Goal: Task Accomplishment & Management: Use online tool/utility

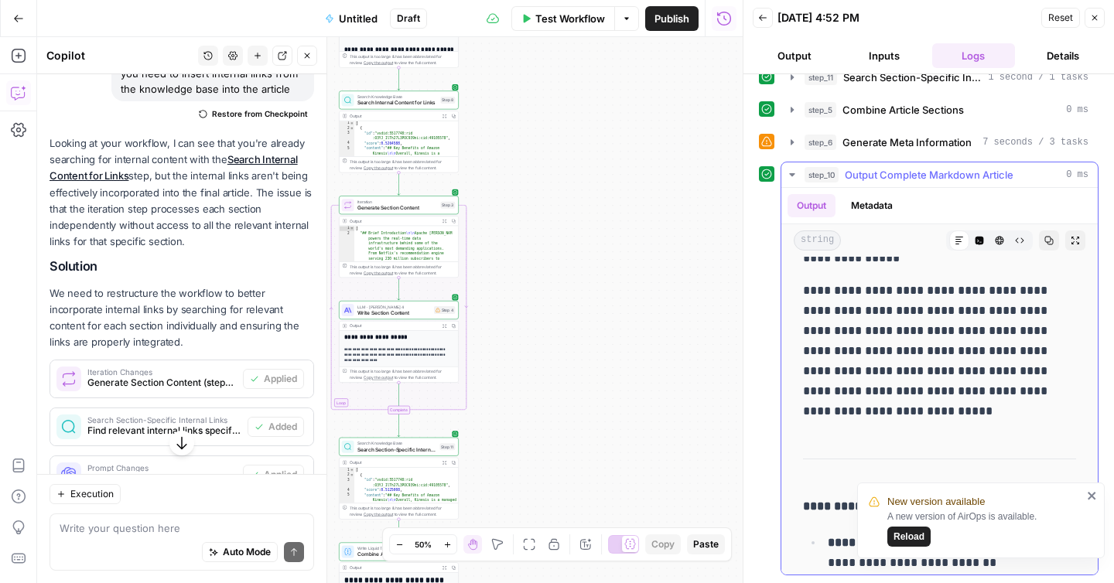
scroll to position [8293, 0]
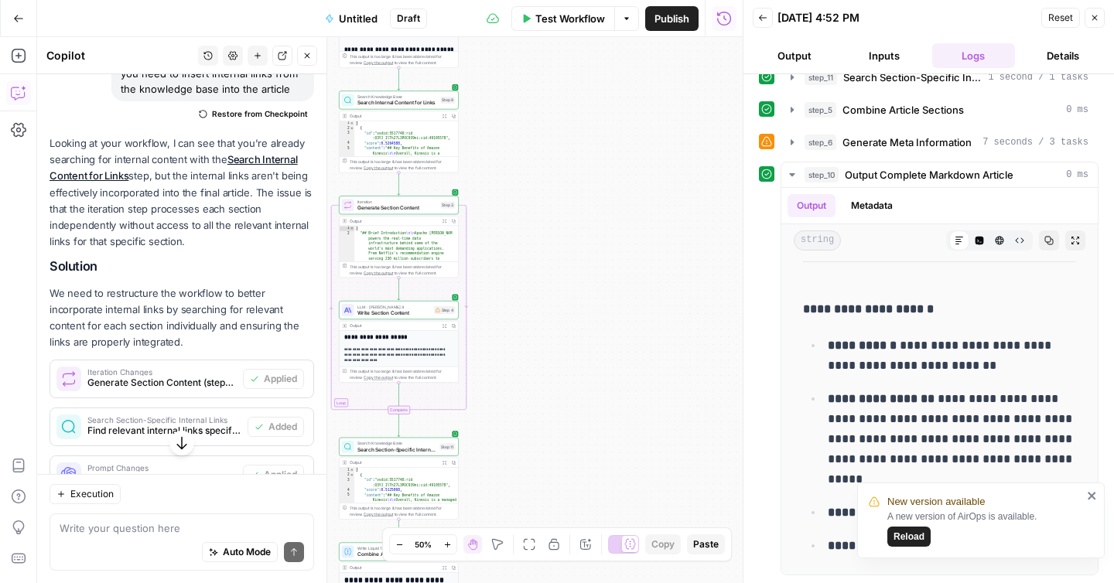
click at [924, 534] on button "Reload" at bounding box center [908, 537] width 43 height 20
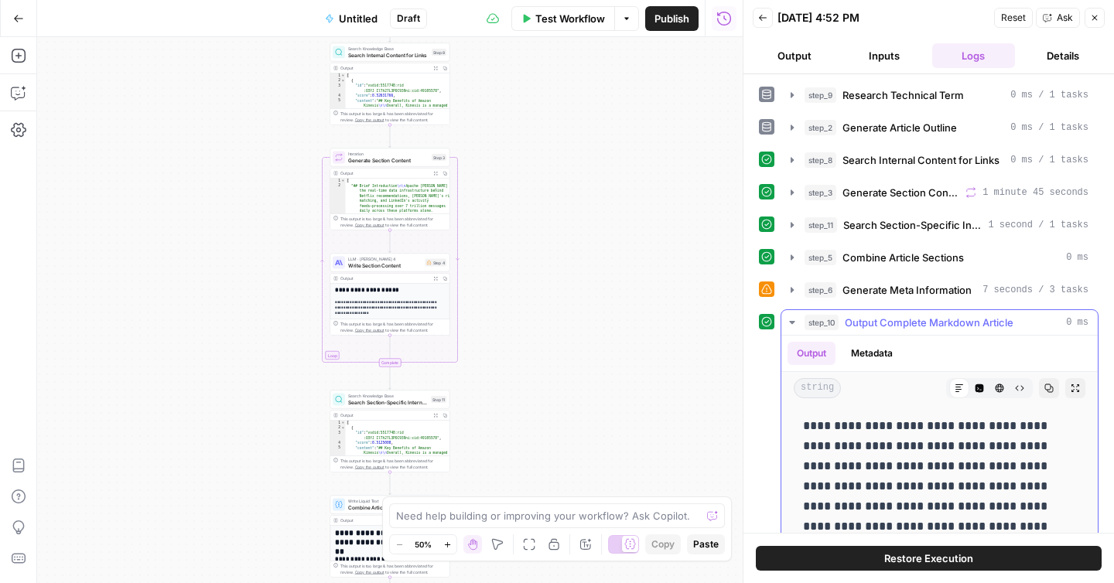
scroll to position [5124, 0]
click at [1050, 391] on icon "button" at bounding box center [1048, 388] width 9 height 9
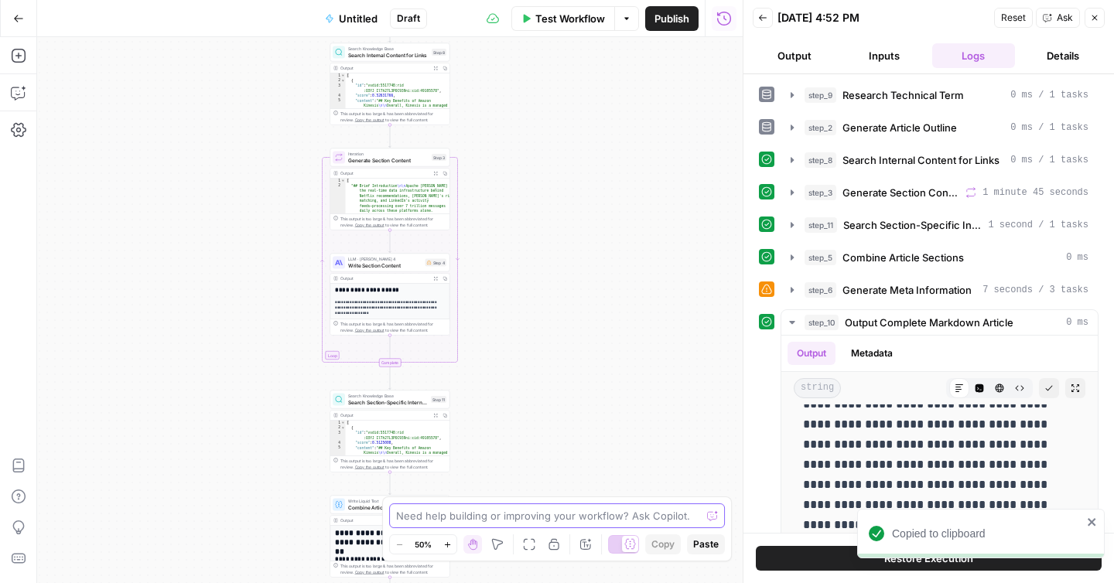
click at [541, 514] on textarea at bounding box center [548, 515] width 305 height 15
paste textarea "# Apache Kafka: Definition, Implementation & Use Cases ## Brief Introduction Ap…"
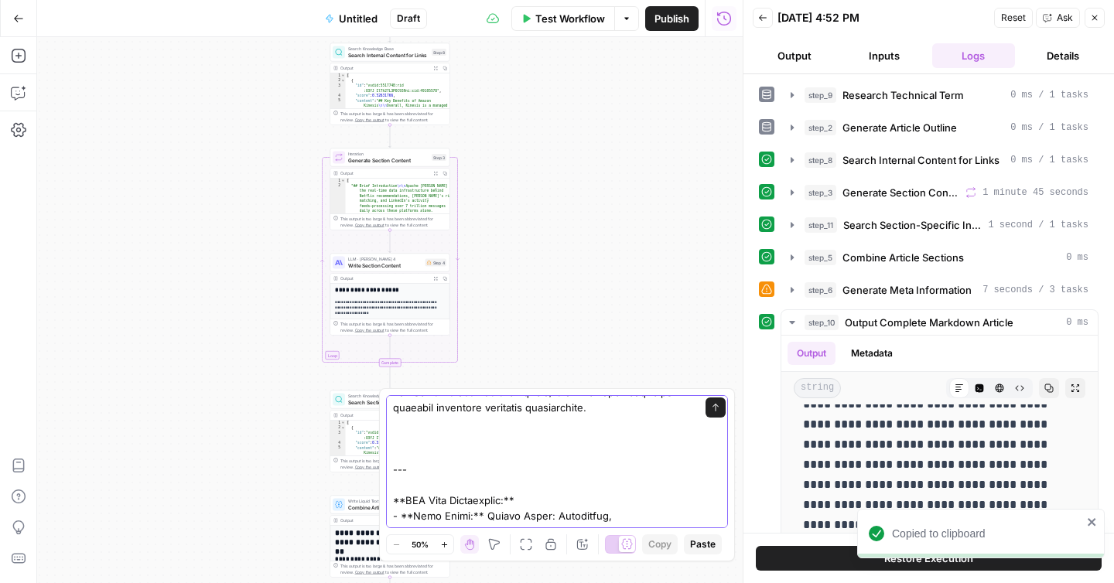
scroll to position [5331, 0]
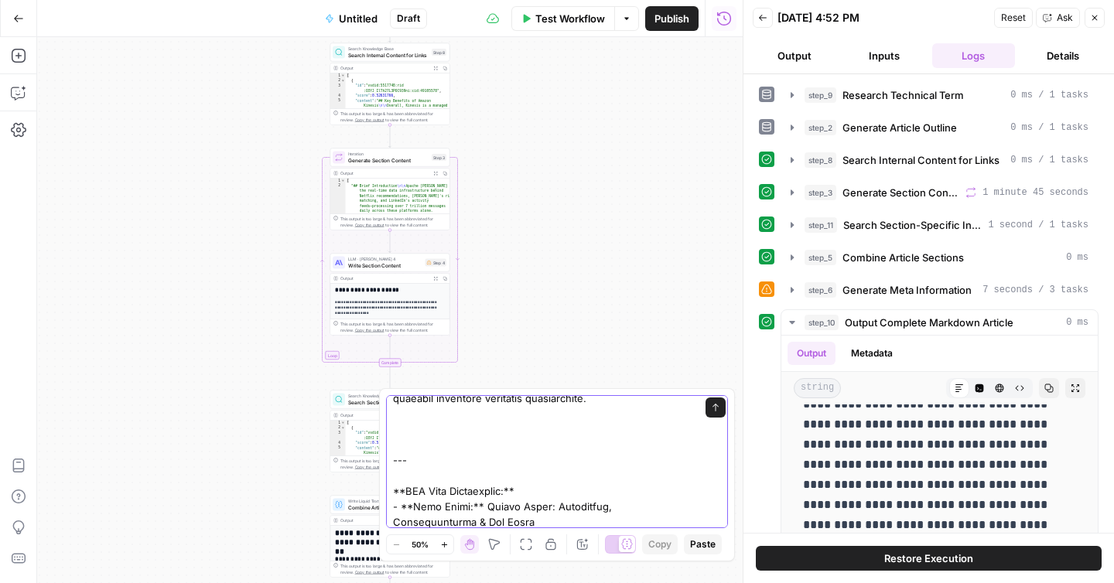
type textarea "# Apache Kafka: Definition, Implementation & Use Cases ## Brief Introduction Ap…"
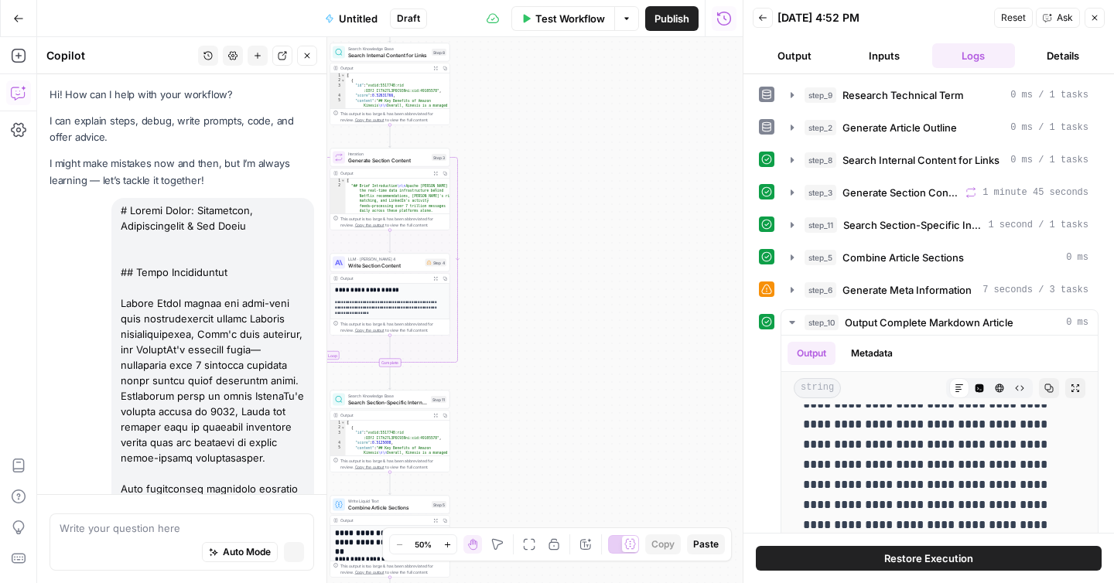
scroll to position [7917, 0]
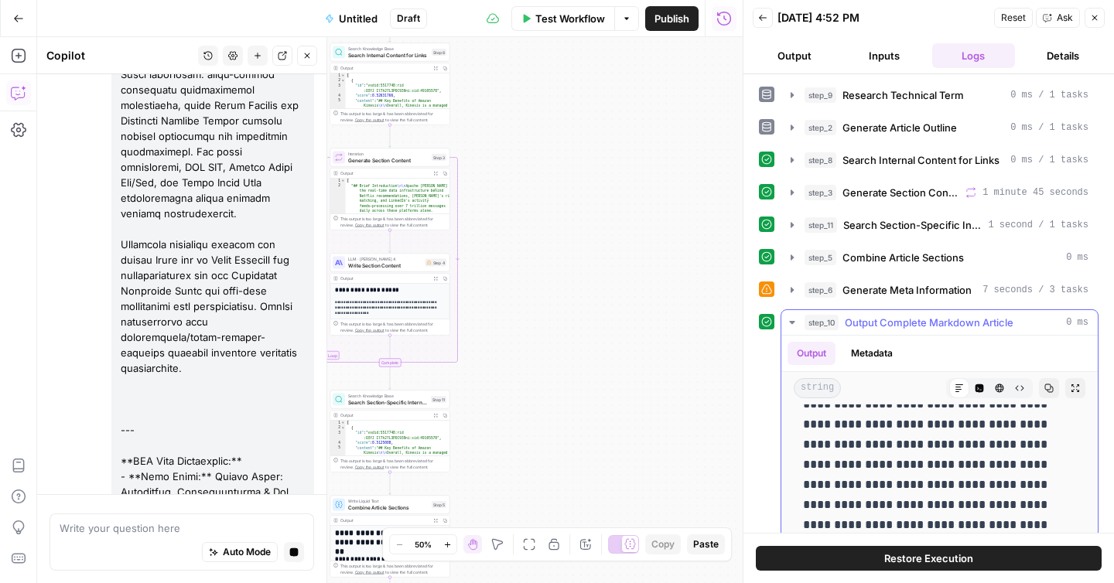
click at [1074, 392] on icon "button" at bounding box center [1075, 388] width 9 height 9
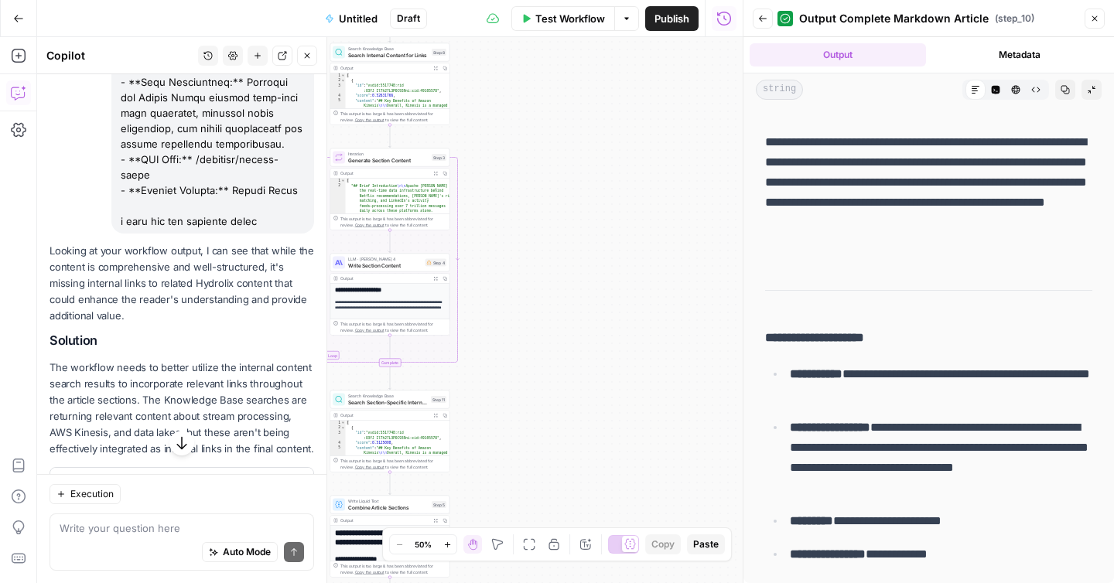
scroll to position [8368, 0]
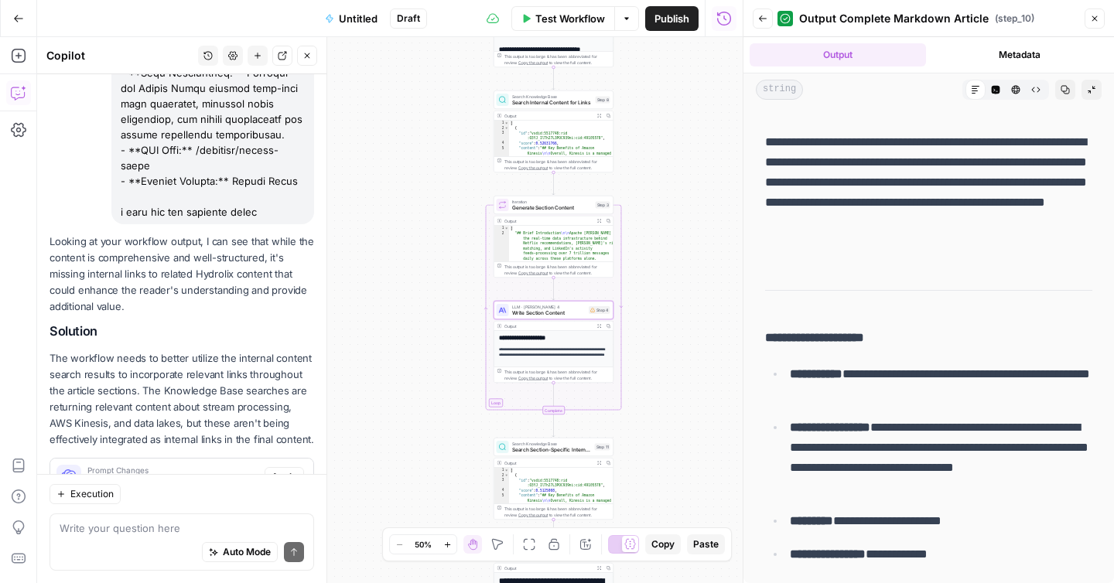
click at [296, 470] on span "Apply" at bounding box center [284, 477] width 26 height 14
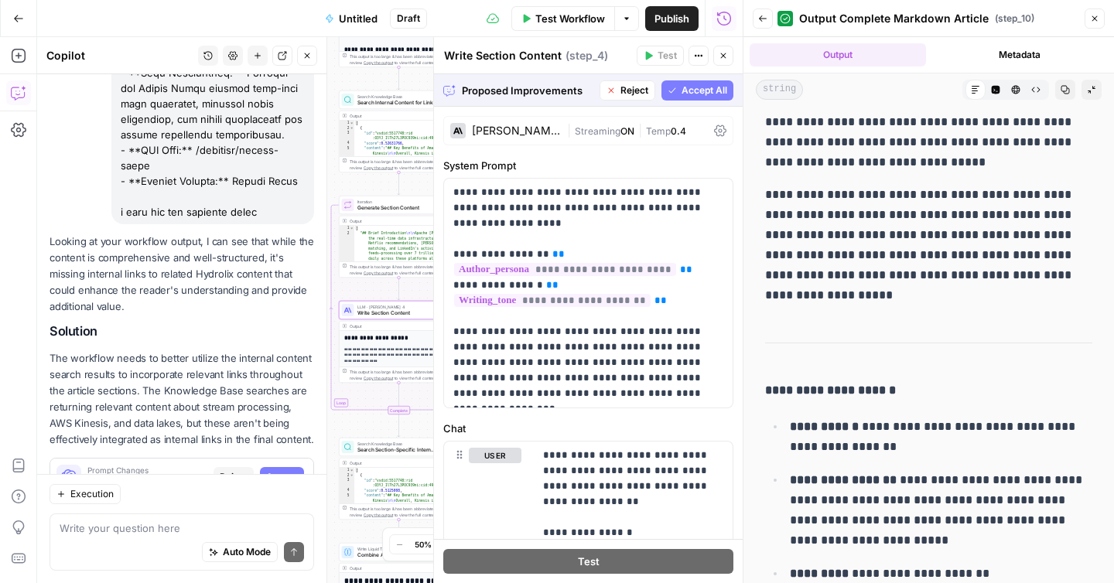
click at [278, 470] on span "Accept" at bounding box center [282, 477] width 32 height 14
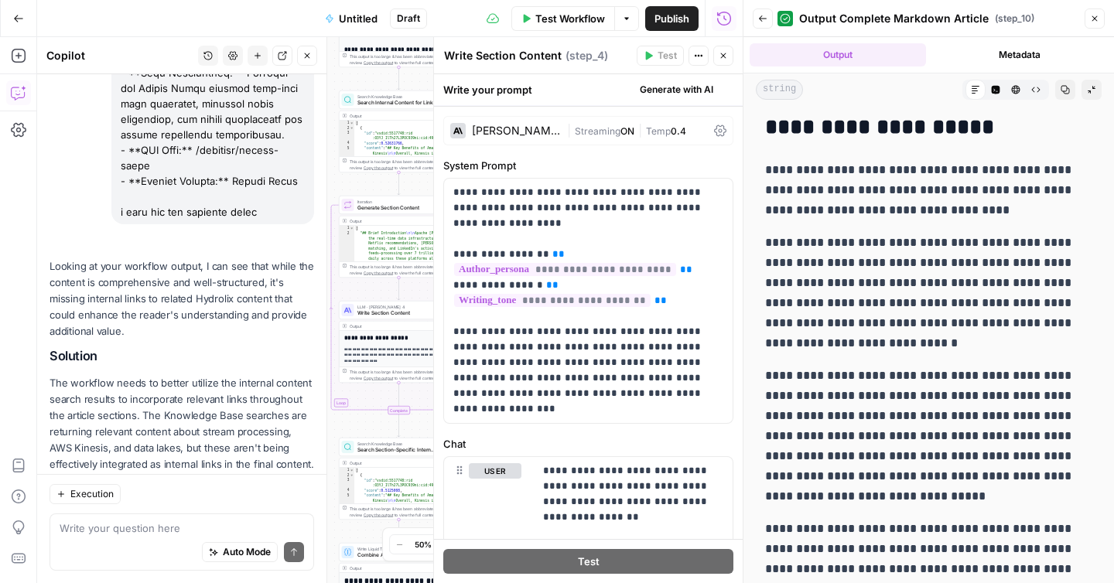
scroll to position [0, 0]
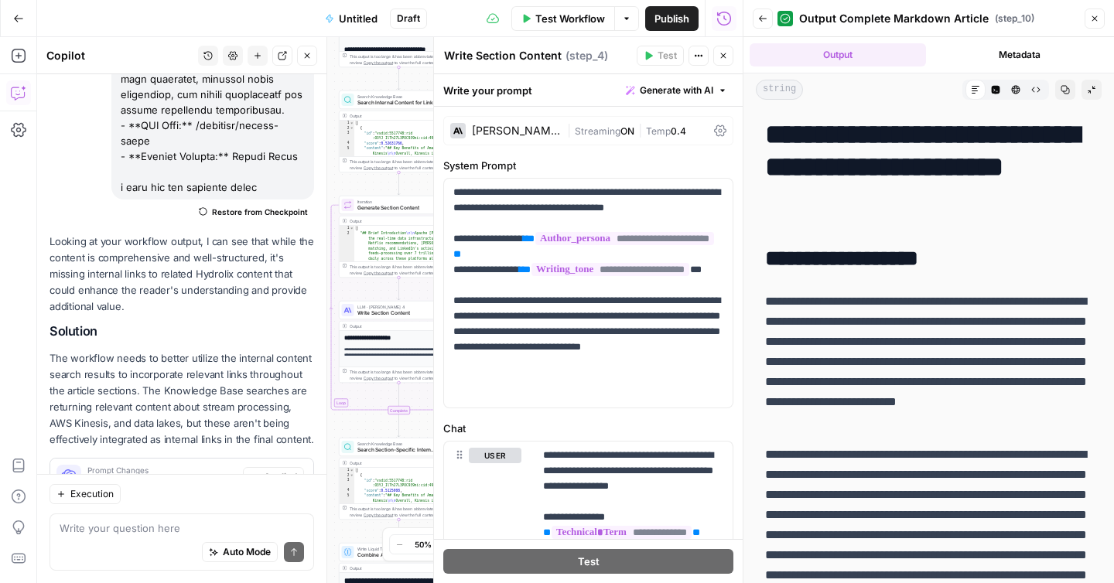
click at [720, 57] on icon "button" at bounding box center [723, 55] width 9 height 9
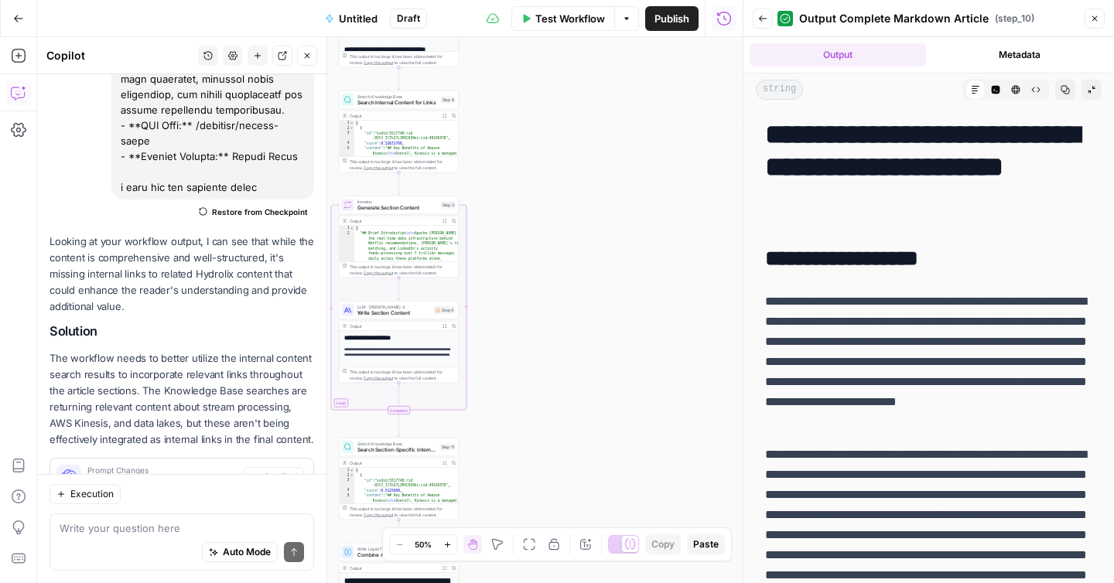
click at [559, 17] on span "Test Workflow" at bounding box center [570, 18] width 70 height 15
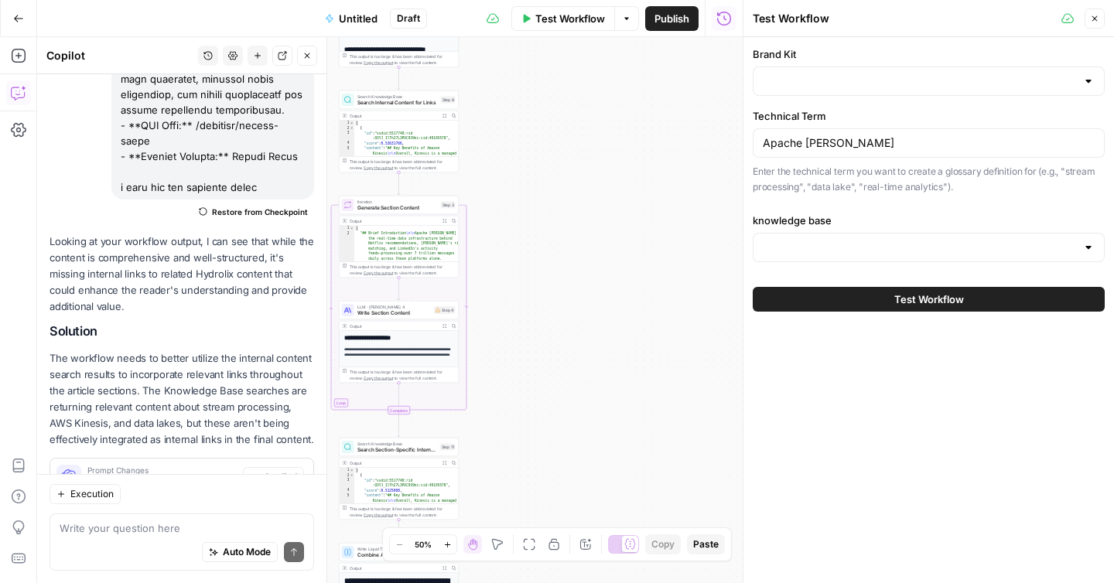
type input "Hydrolix KB"
type input "Hydrolix"
click at [810, 299] on button "Test Workflow" at bounding box center [929, 299] width 352 height 25
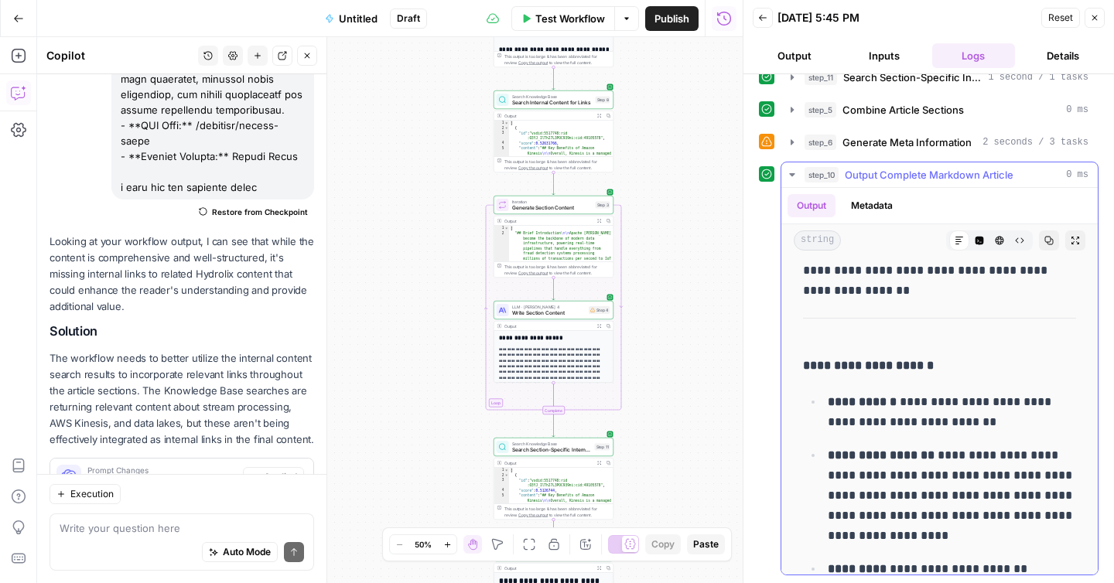
scroll to position [8030, 0]
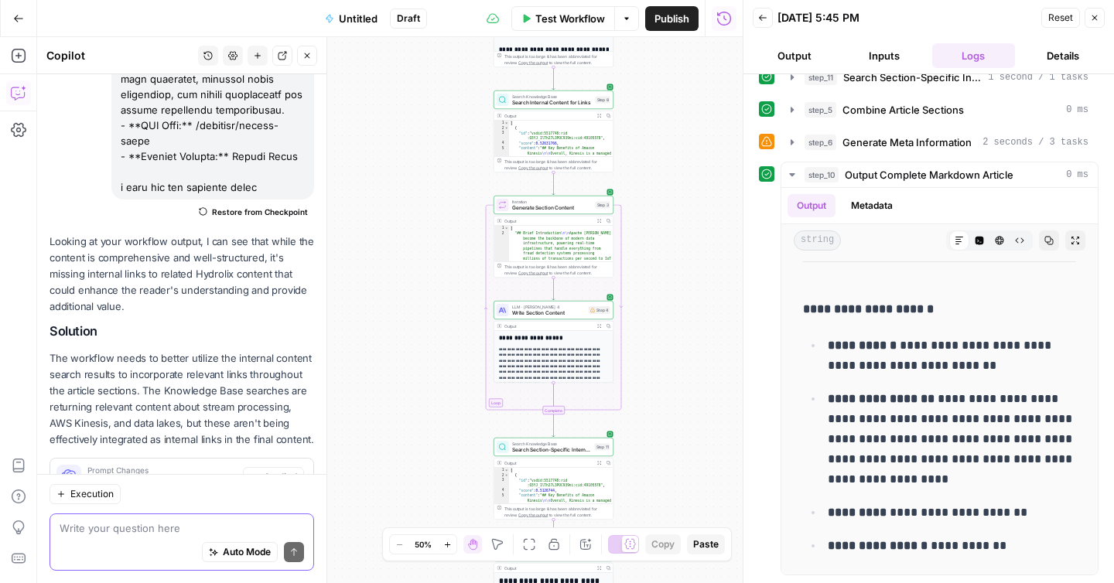
click at [134, 534] on textarea at bounding box center [182, 528] width 244 height 15
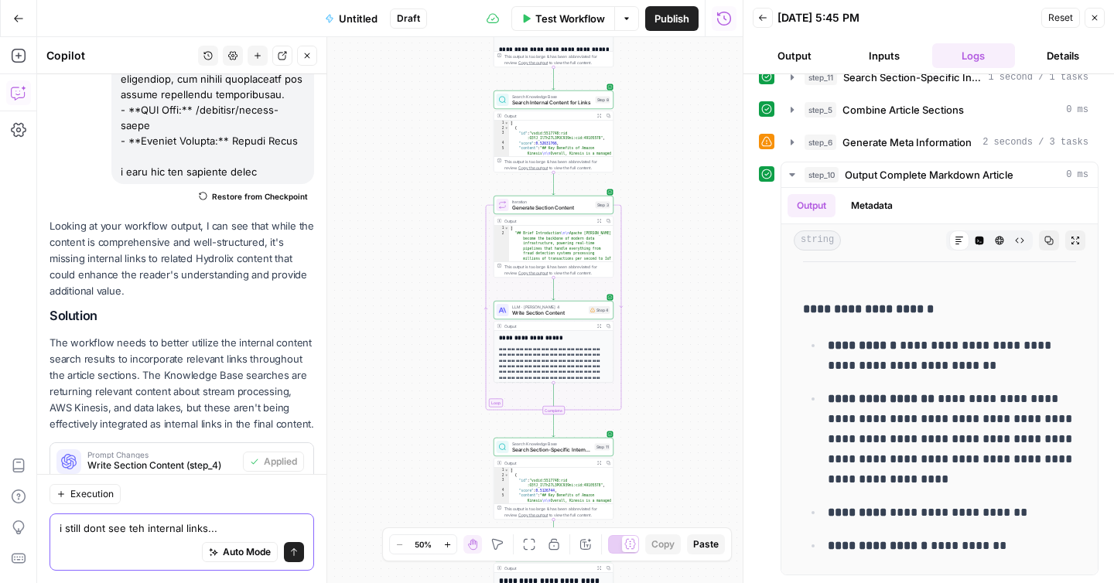
scroll to position [8423, 0]
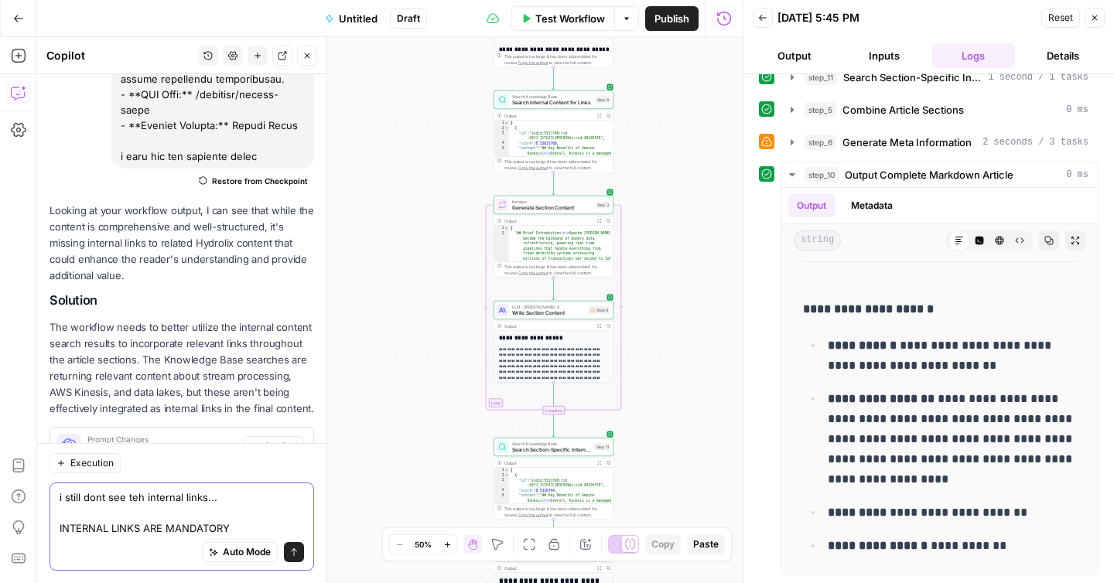
type textarea "i still dont see teh internal links... INTERNAL LINKS ARE MANDATORY!"
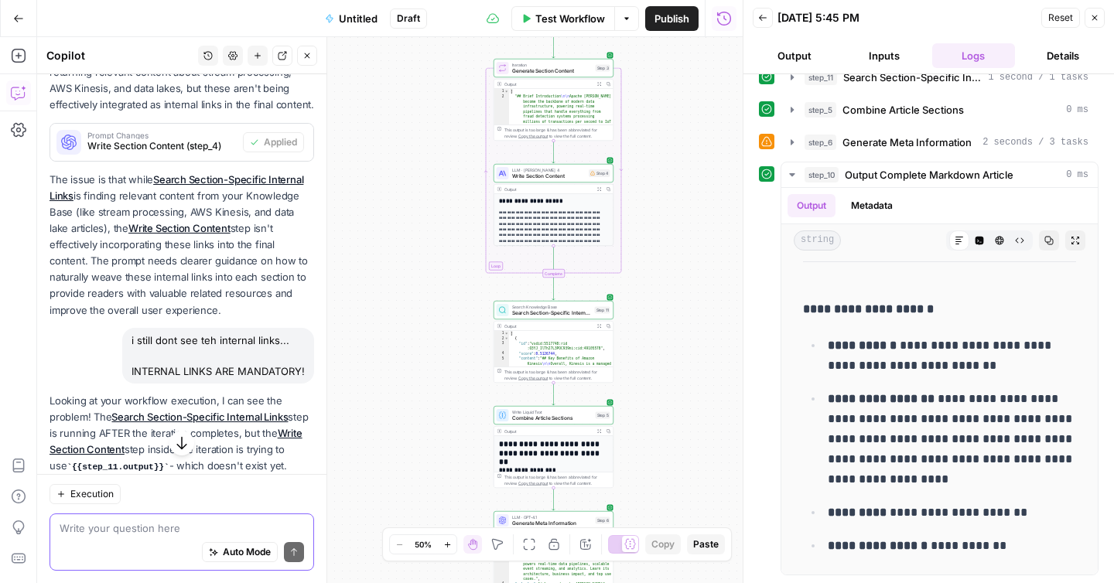
scroll to position [8805, 0]
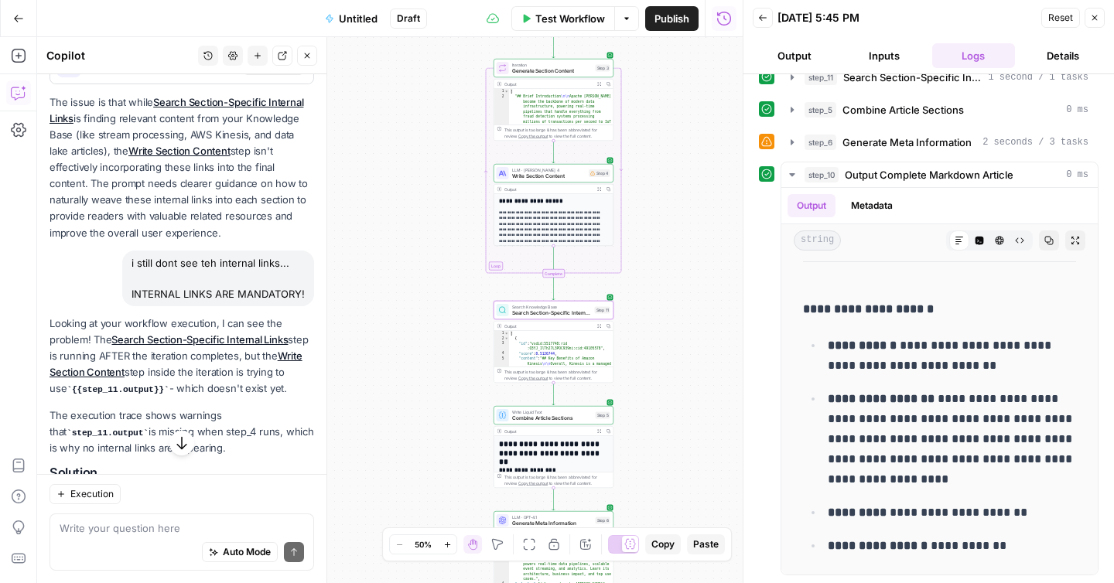
click at [276, 562] on span "Delete Step" at bounding box center [271, 569] width 51 height 14
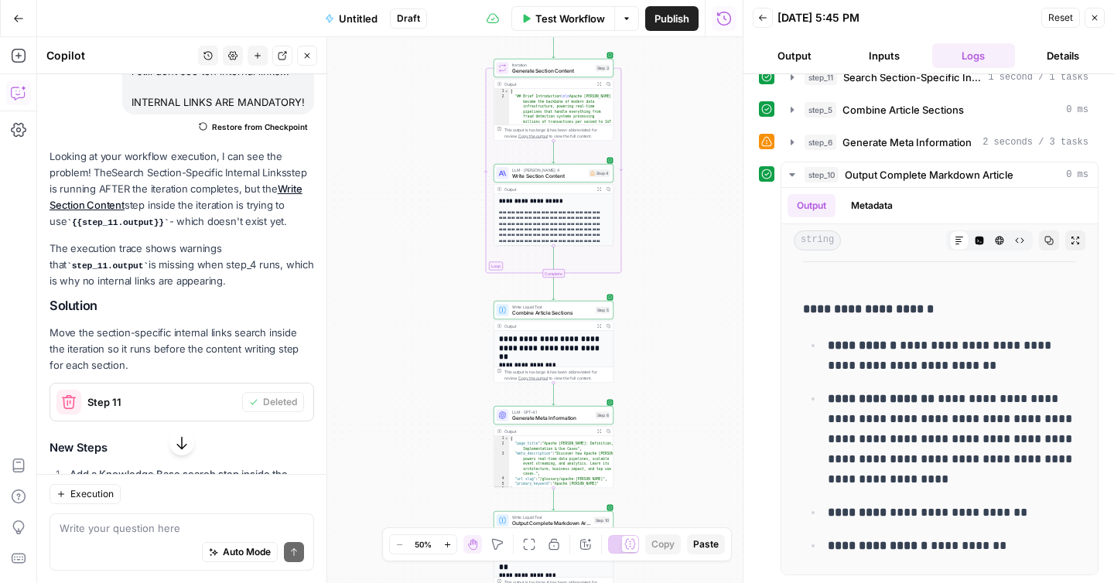
scroll to position [9011, 0]
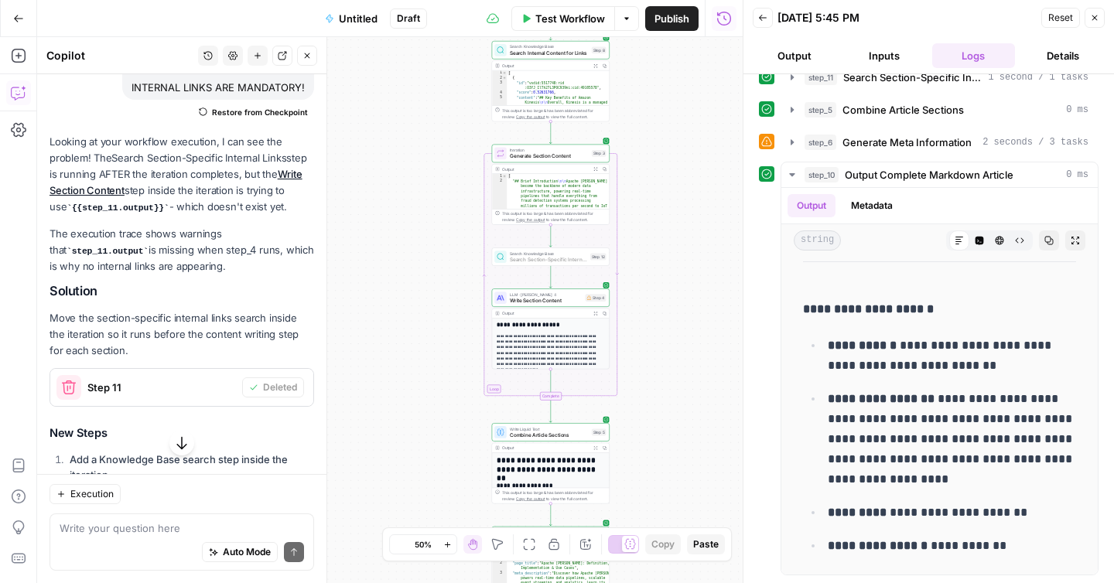
click at [263, 550] on span "Add Step" at bounding box center [277, 557] width 40 height 14
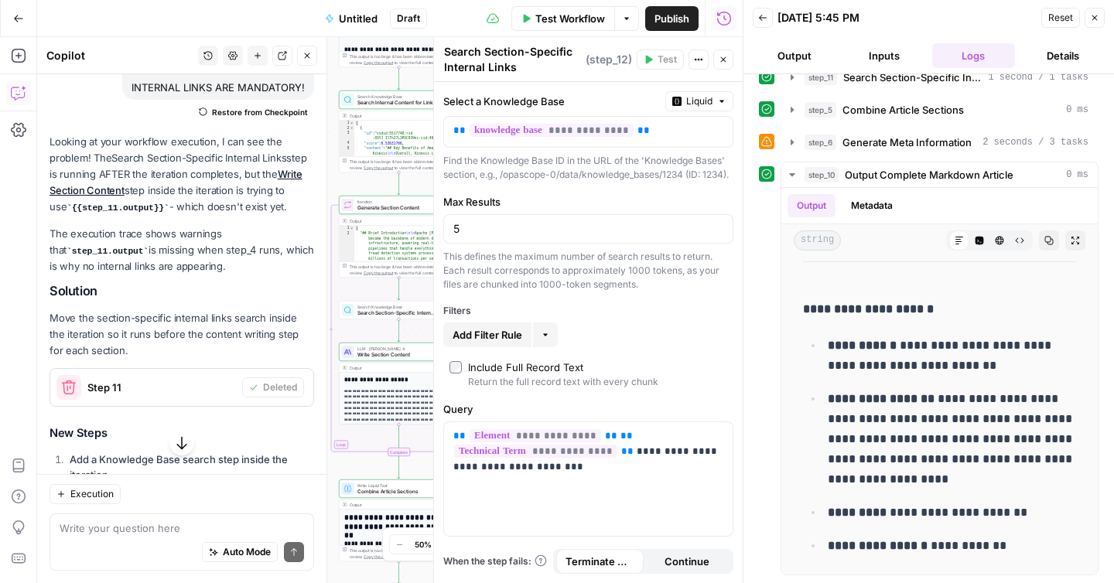
scroll to position [9024, 0]
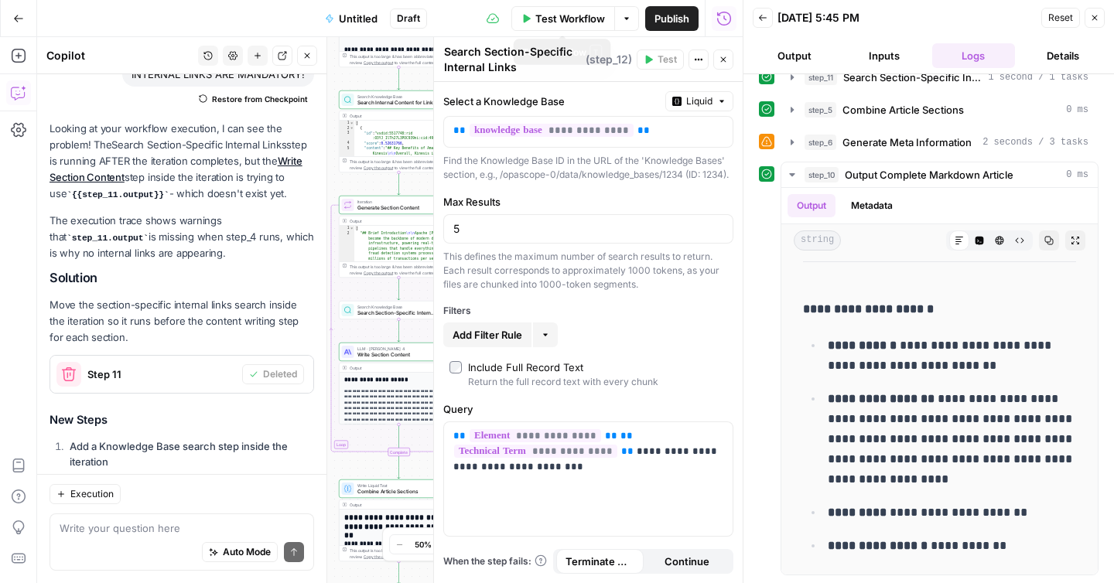
click at [569, 19] on span "Test Workflow" at bounding box center [570, 18] width 70 height 15
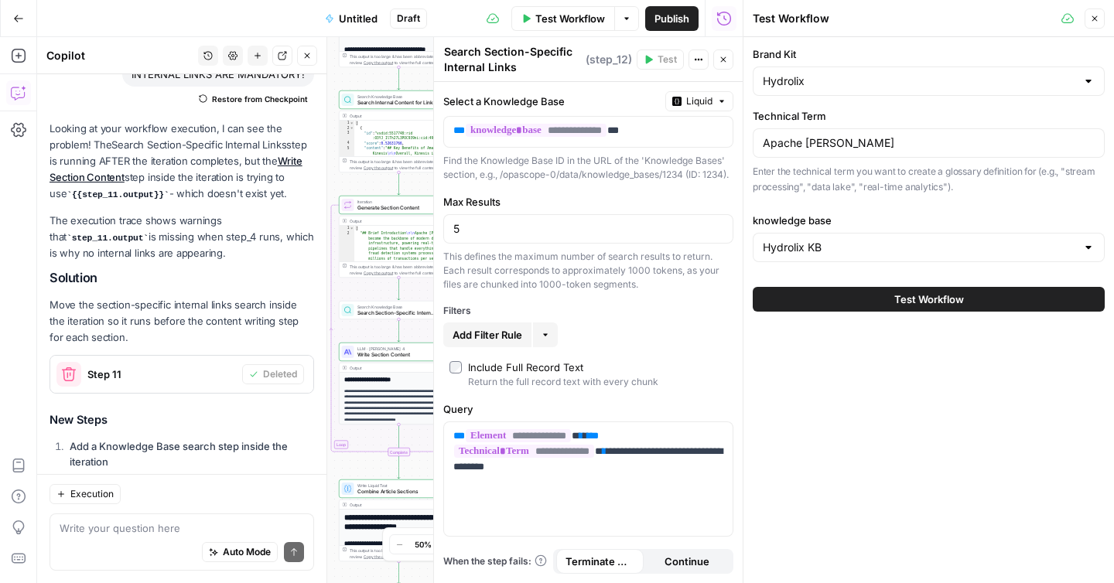
click at [720, 61] on icon "button" at bounding box center [723, 59] width 9 height 9
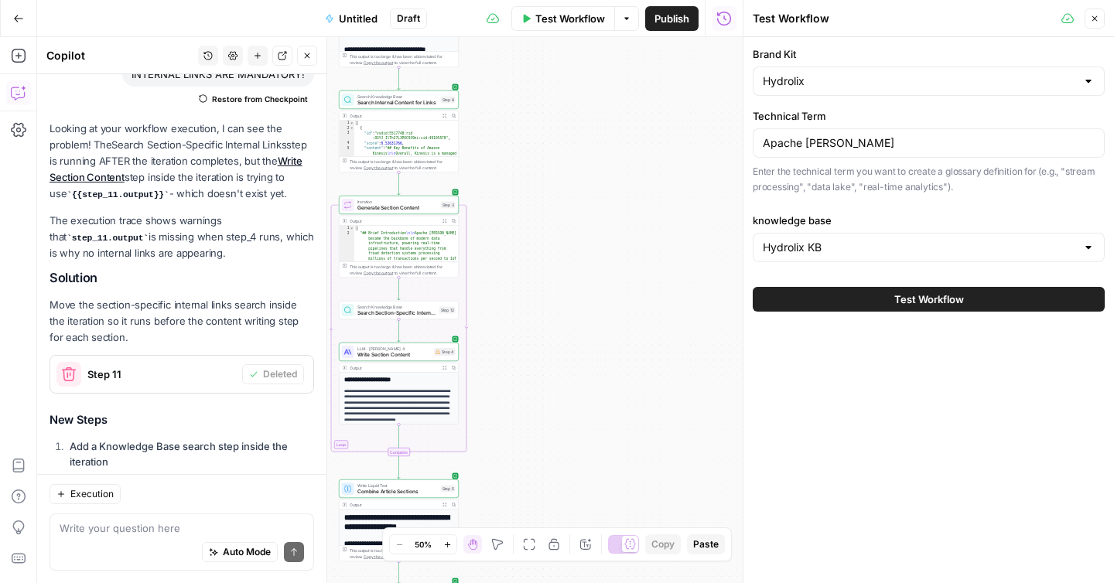
click at [883, 308] on button "Test Workflow" at bounding box center [929, 299] width 352 height 25
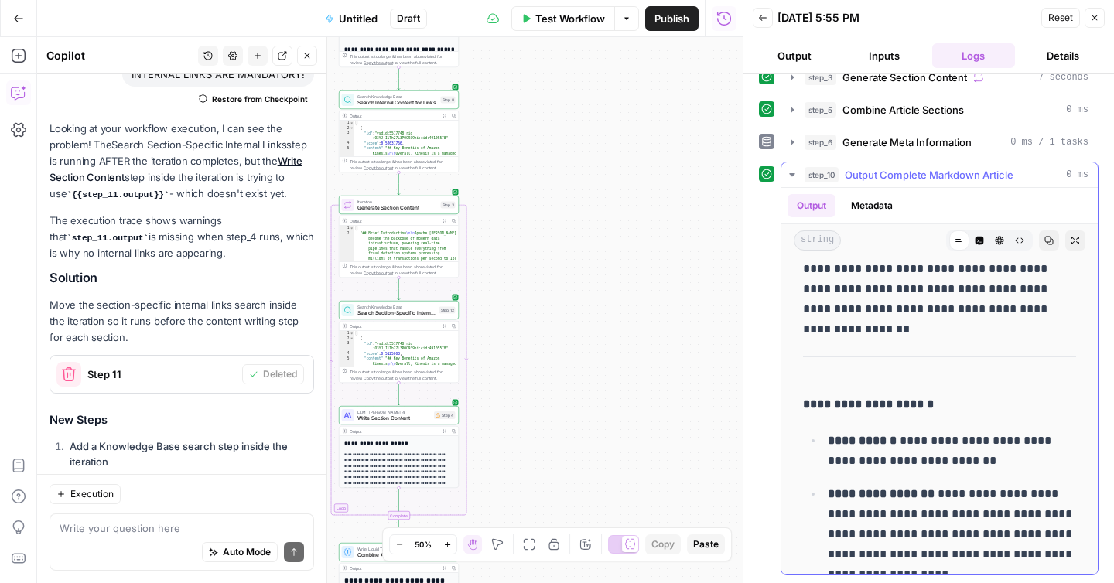
scroll to position [8030, 0]
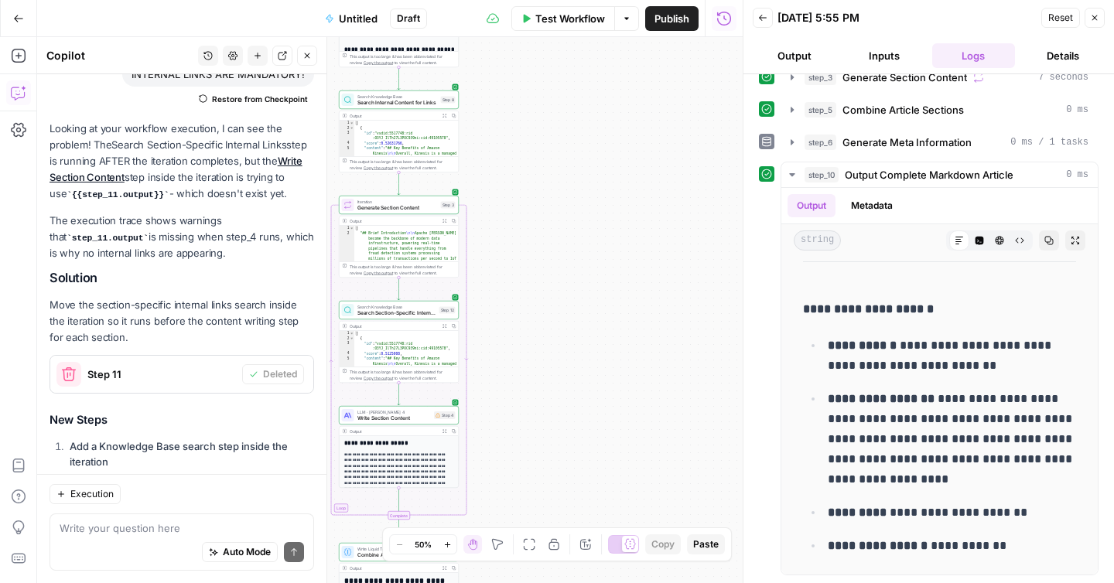
click at [554, 25] on span "Test Workflow" at bounding box center [570, 18] width 70 height 15
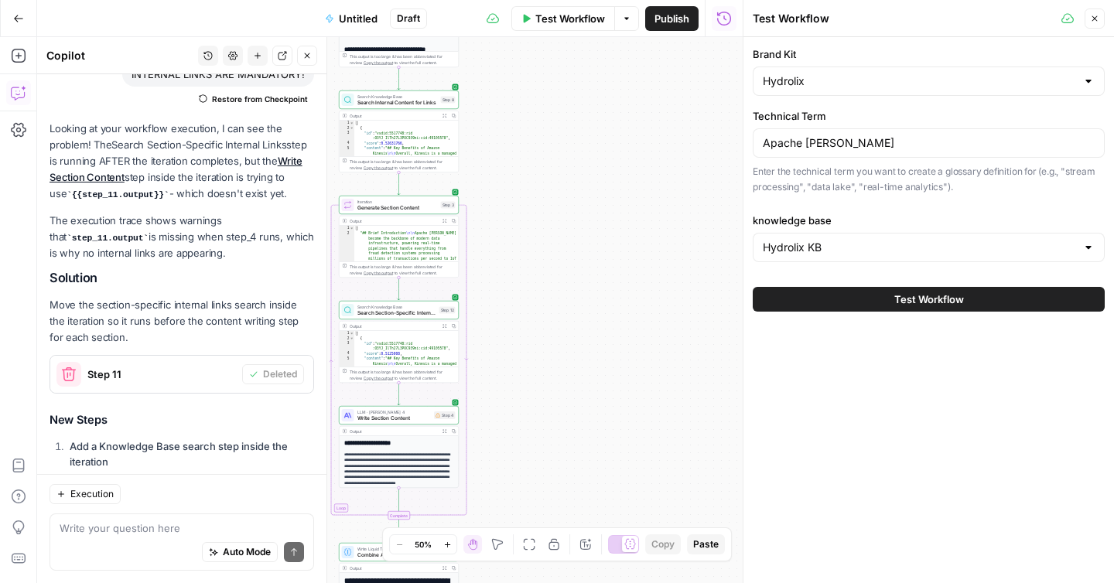
click at [842, 306] on button "Test Workflow" at bounding box center [929, 299] width 352 height 25
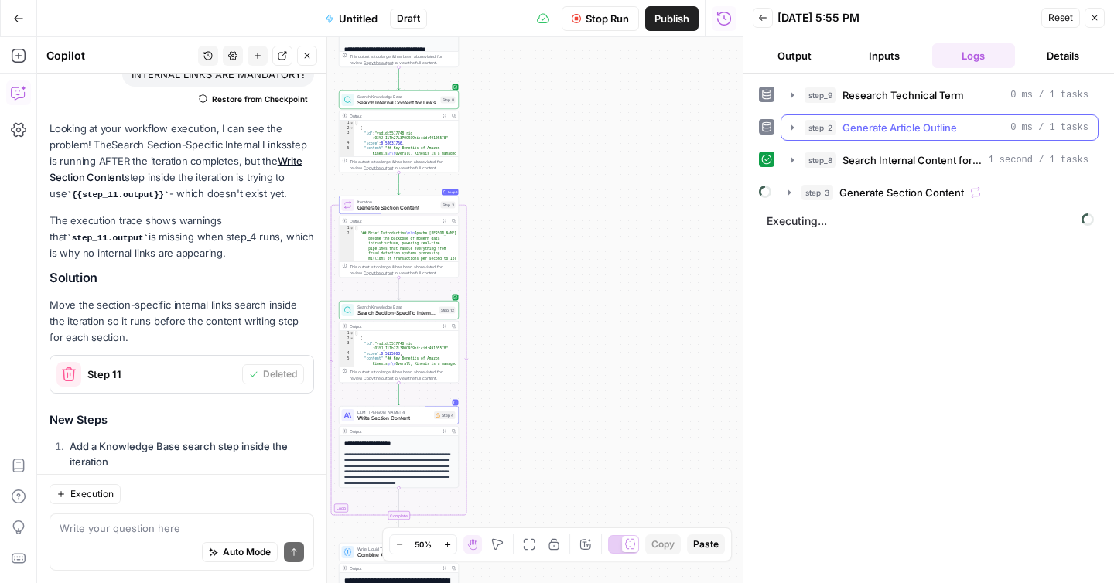
click at [787, 125] on icon "button" at bounding box center [792, 127] width 12 height 12
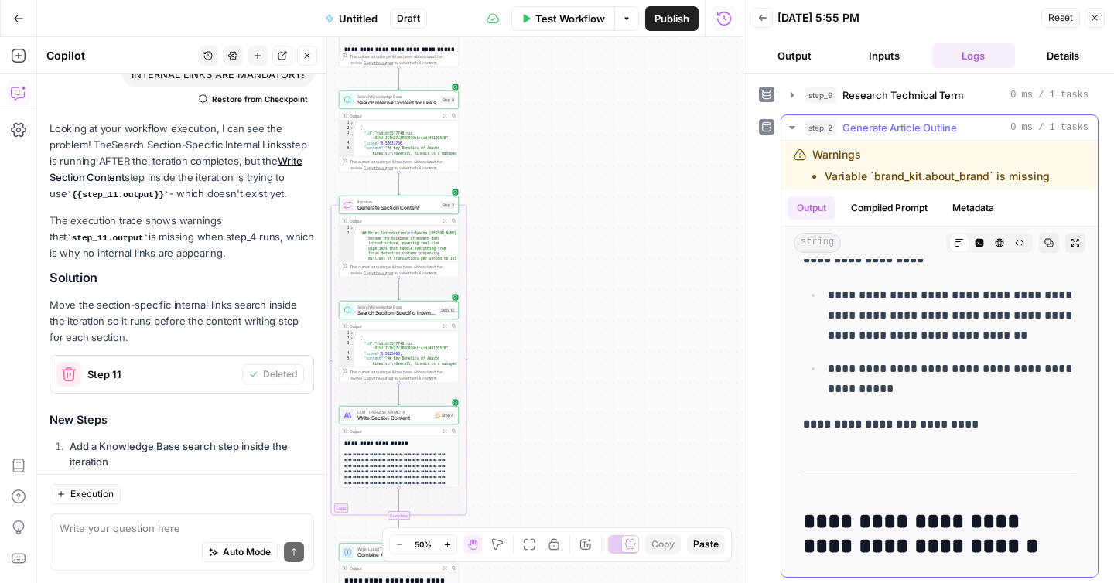
scroll to position [1552, 0]
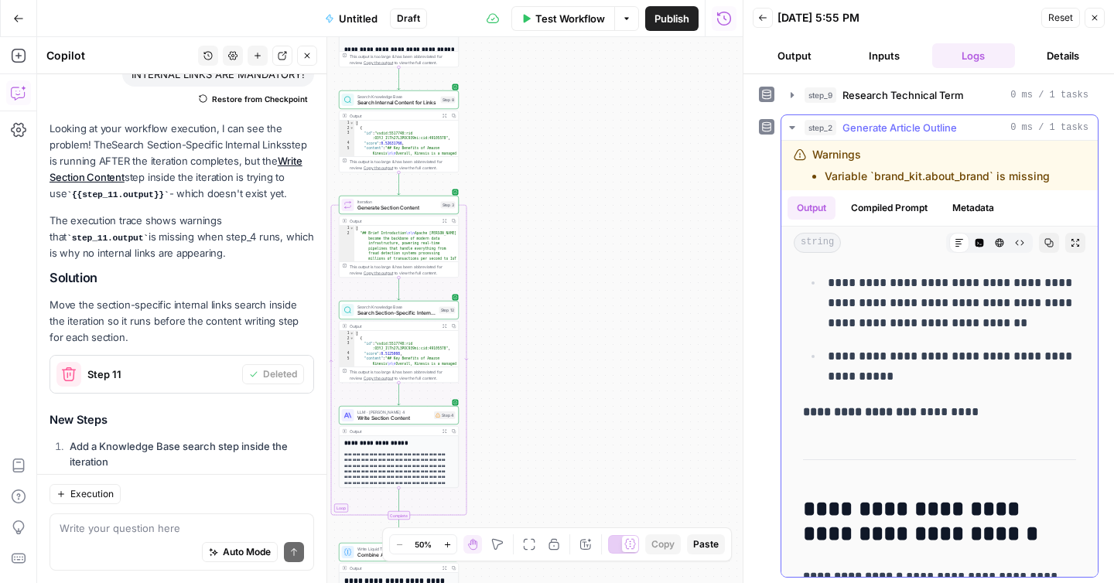
click at [791, 126] on icon "button" at bounding box center [791, 127] width 5 height 3
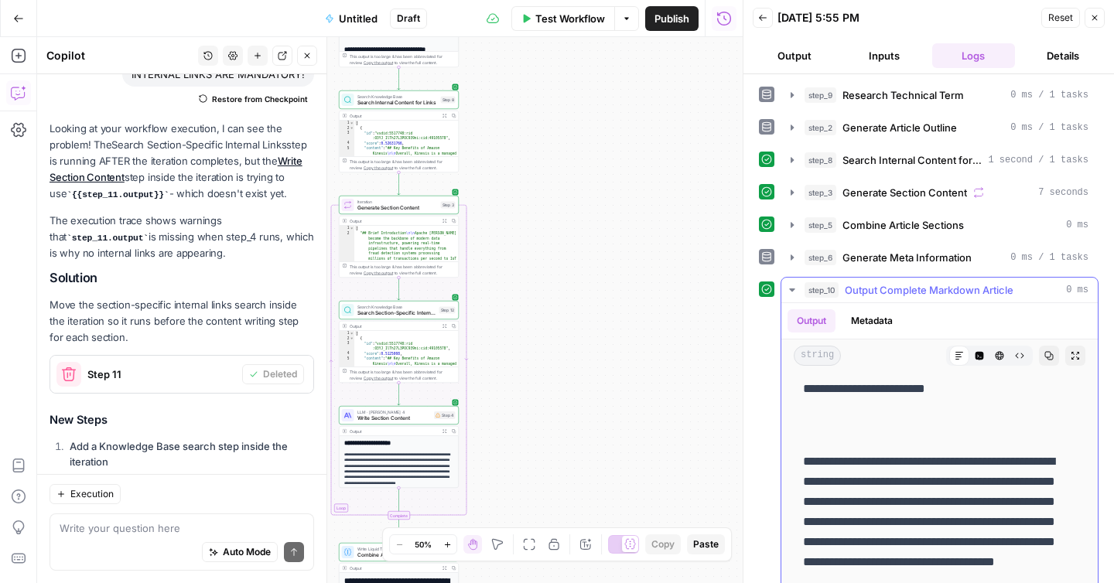
scroll to position [2121, 0]
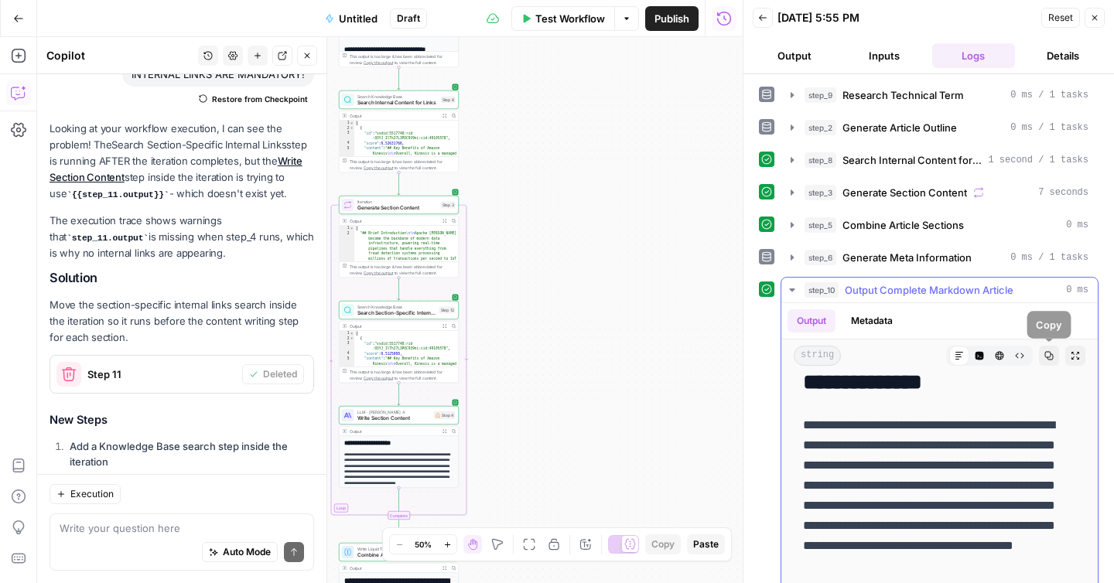
click at [1053, 356] on button "Copy" at bounding box center [1049, 356] width 20 height 20
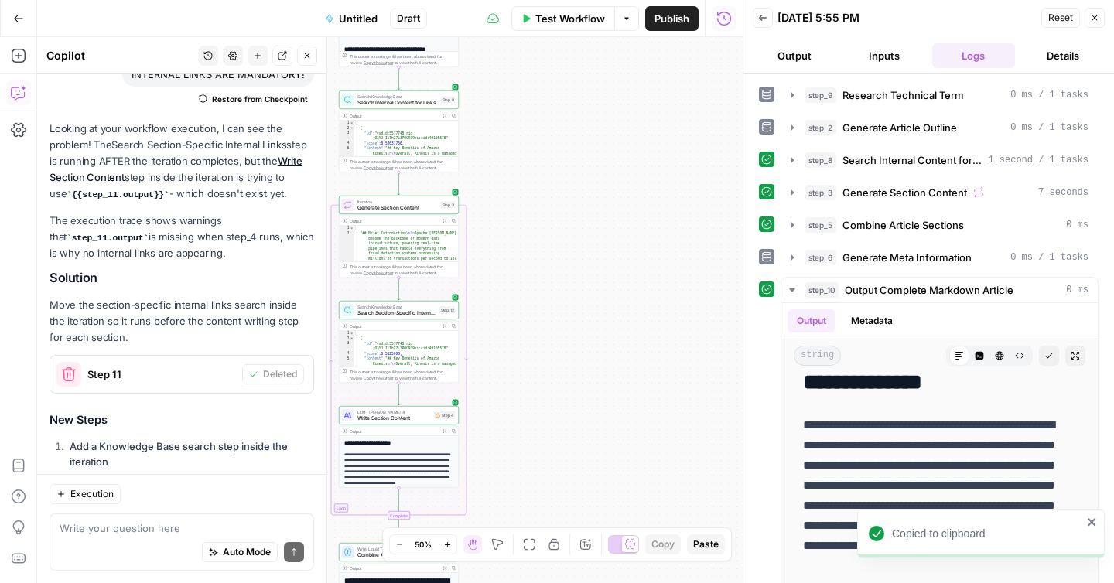
click at [175, 537] on div "Auto Mode Send" at bounding box center [182, 553] width 244 height 34
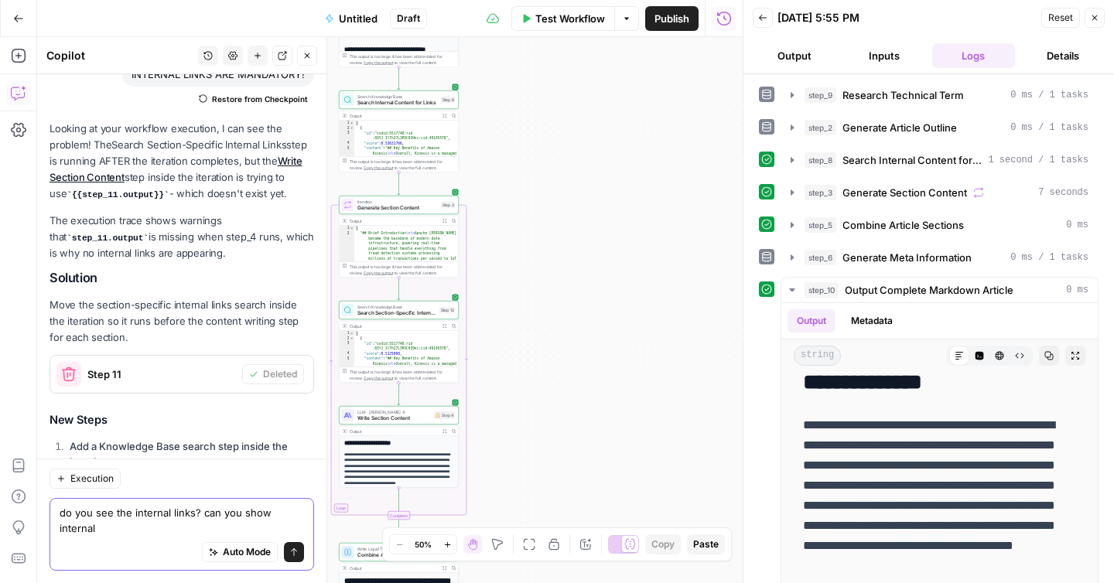
scroll to position [9040, 0]
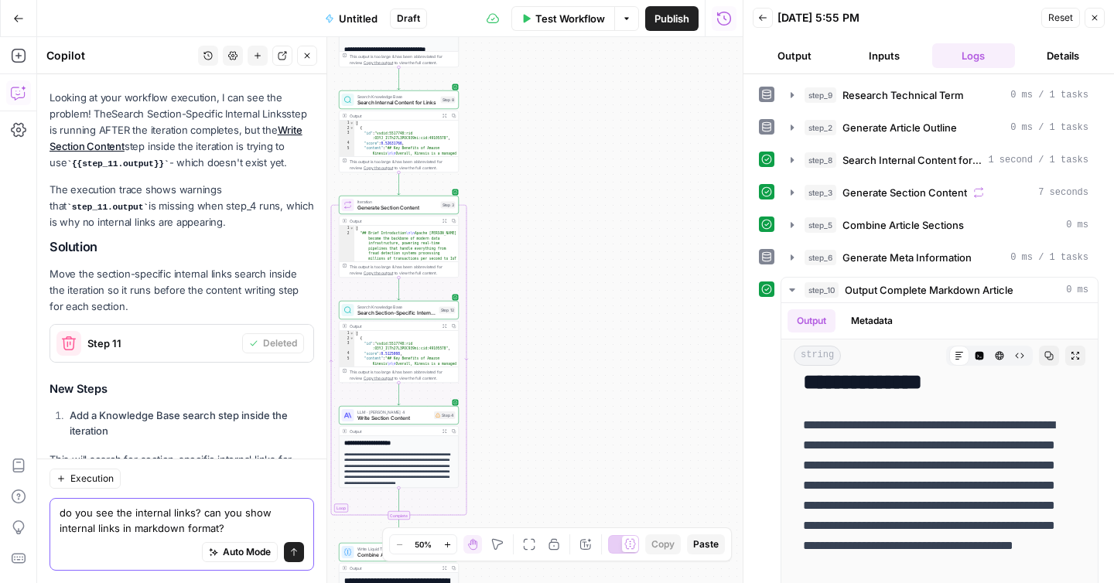
paste textarea "# Apache Kafka: Definition, Implementation & Use Cases ## Brief Introduction Ap…"
type textarea "do you see the internal links? can you show internal links in markdown format? …"
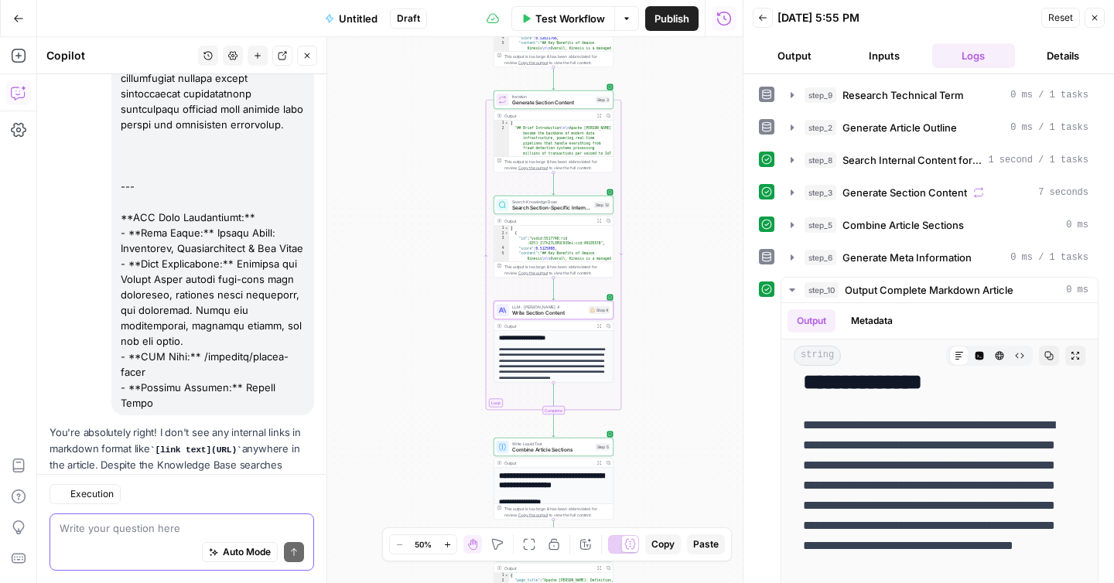
scroll to position [17530, 0]
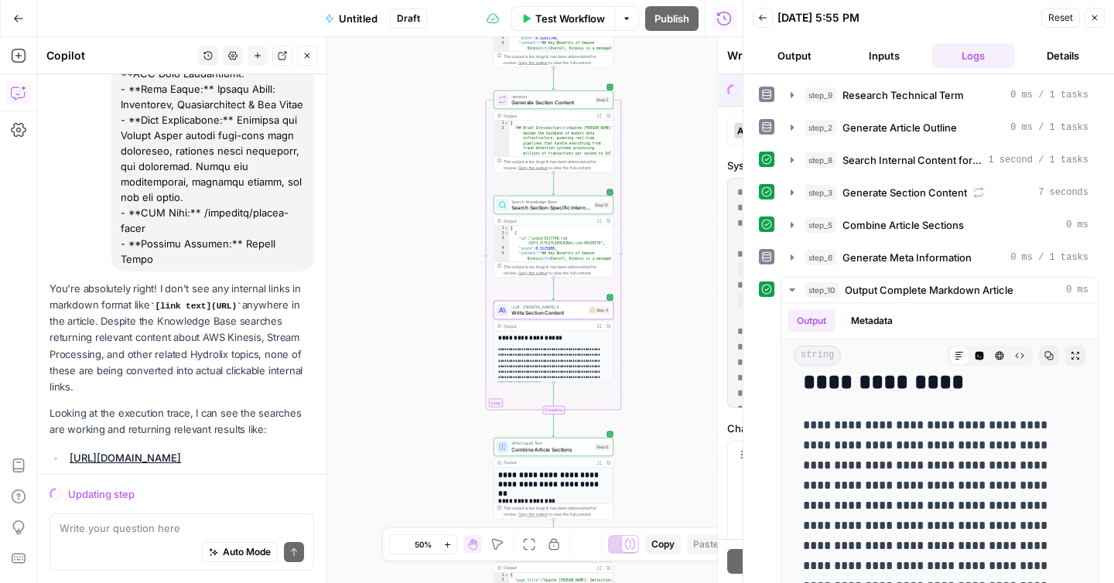
scroll to position [17480, 0]
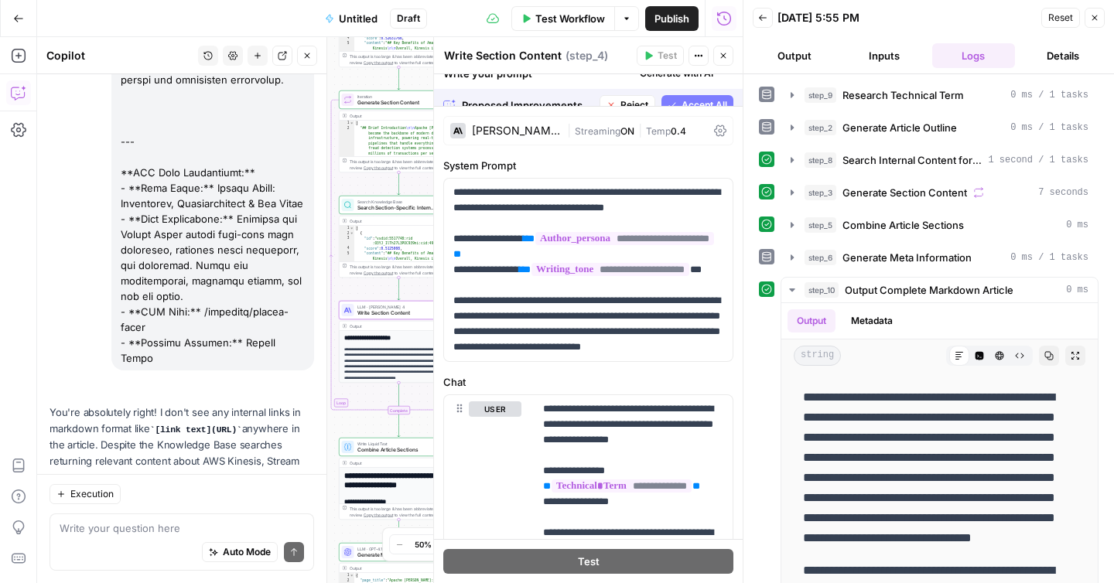
scroll to position [0, 0]
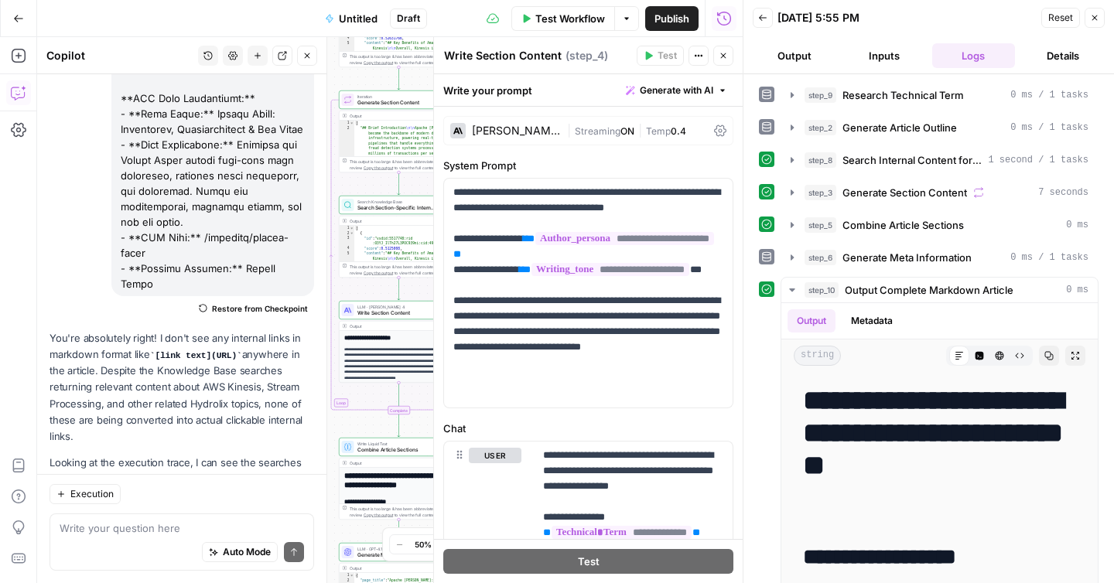
click at [726, 55] on icon "button" at bounding box center [723, 55] width 9 height 9
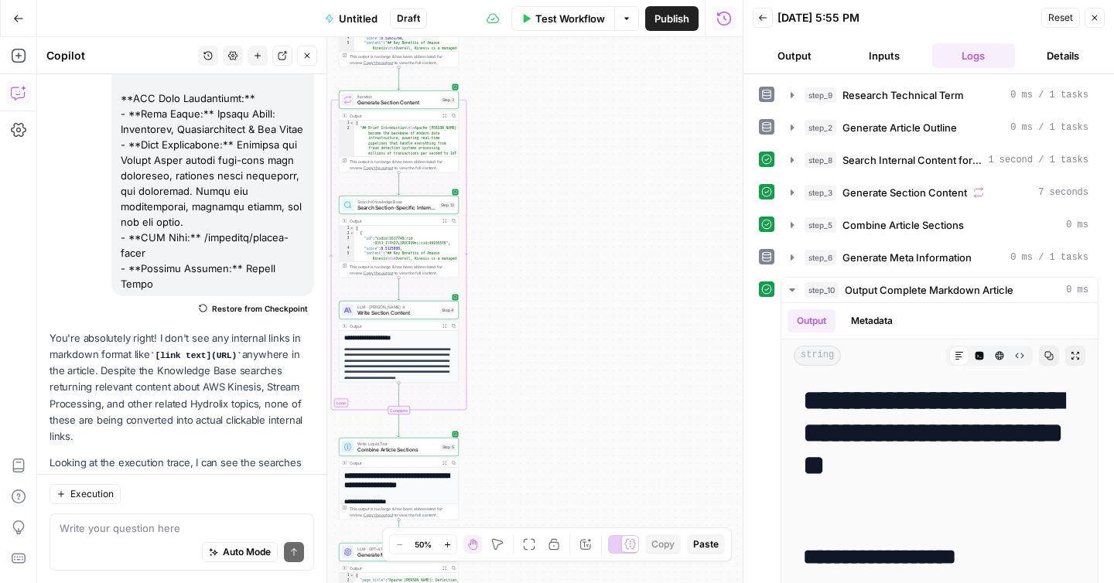
click at [1052, 16] on span "Reset" at bounding box center [1060, 18] width 25 height 14
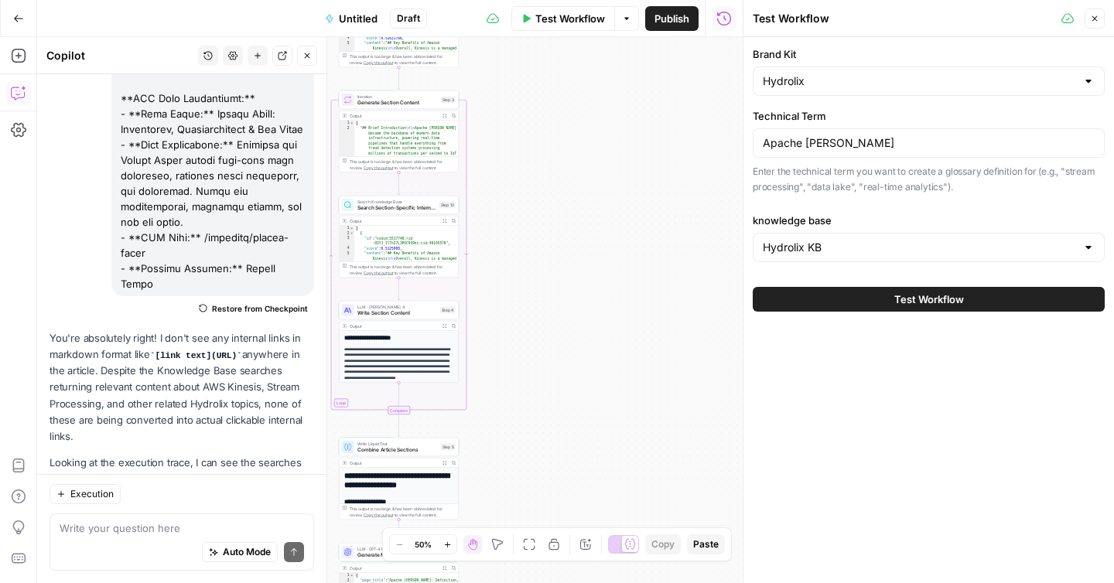
click at [562, 25] on span "Test Workflow" at bounding box center [570, 18] width 70 height 15
click at [808, 304] on button "Test Workflow" at bounding box center [929, 299] width 352 height 25
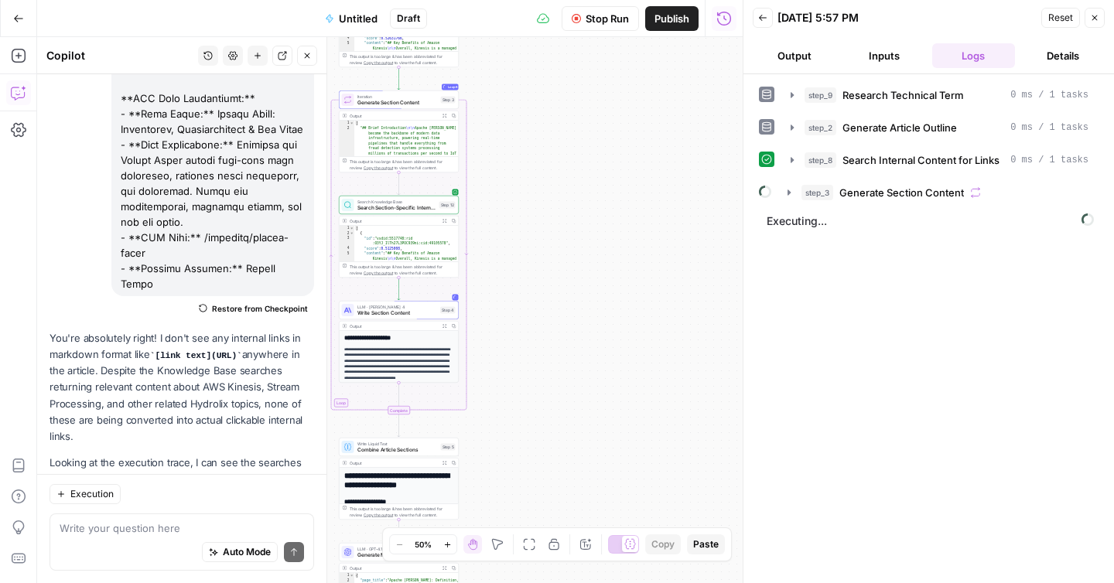
click at [929, 298] on div "step_9 Research Technical Term 0 ms / 1 tasks step_2 Generate Article Outline 0…" at bounding box center [929, 328] width 340 height 493
click at [787, 191] on icon "button" at bounding box center [789, 192] width 12 height 12
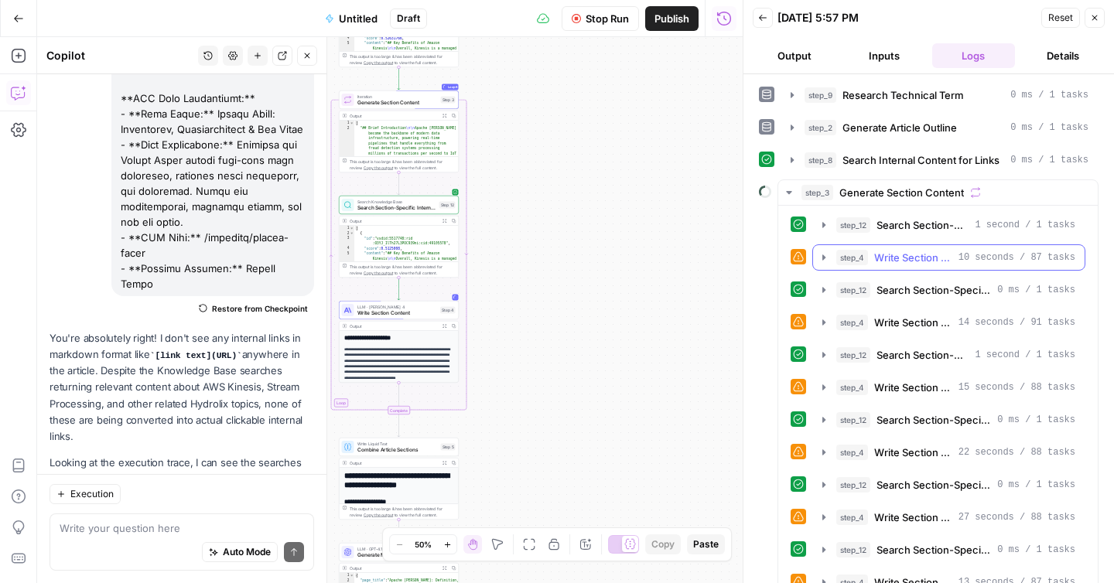
click at [825, 258] on icon "button" at bounding box center [823, 256] width 3 height 5
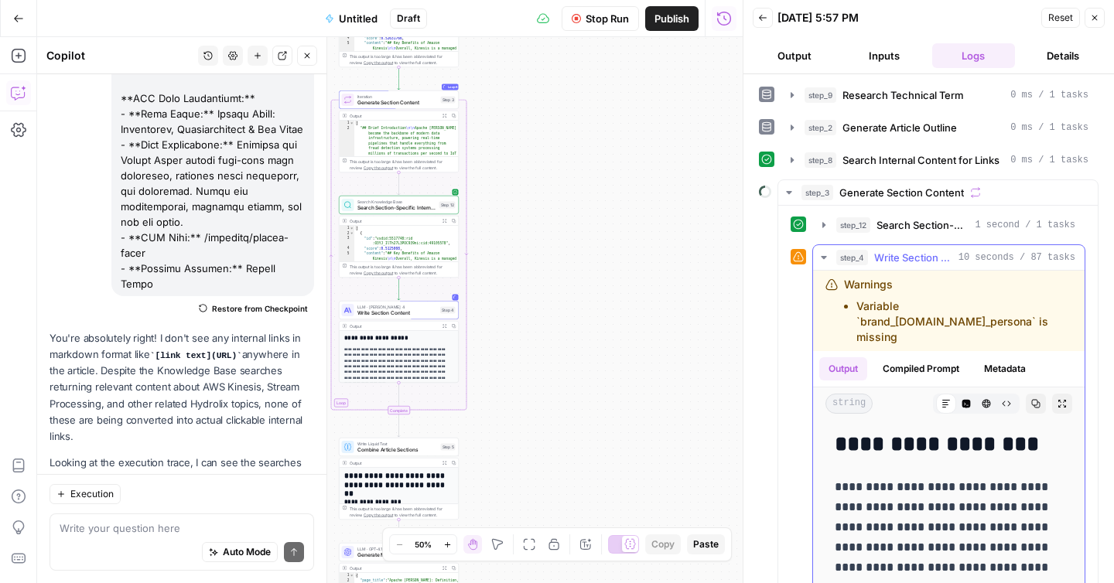
click at [825, 258] on icon "button" at bounding box center [823, 257] width 5 height 3
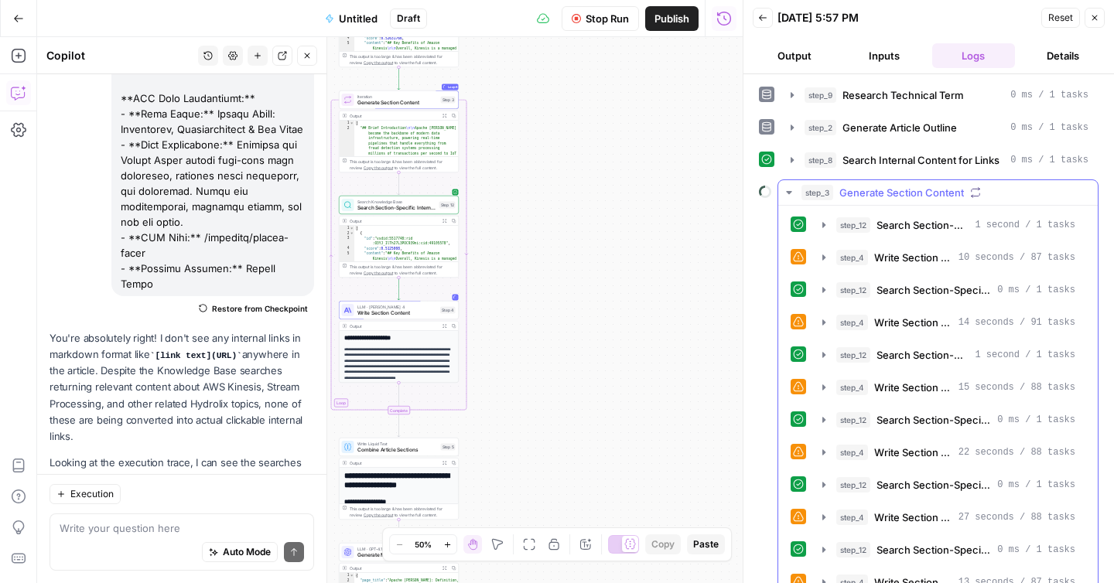
click at [787, 193] on icon "button" at bounding box center [788, 192] width 5 height 3
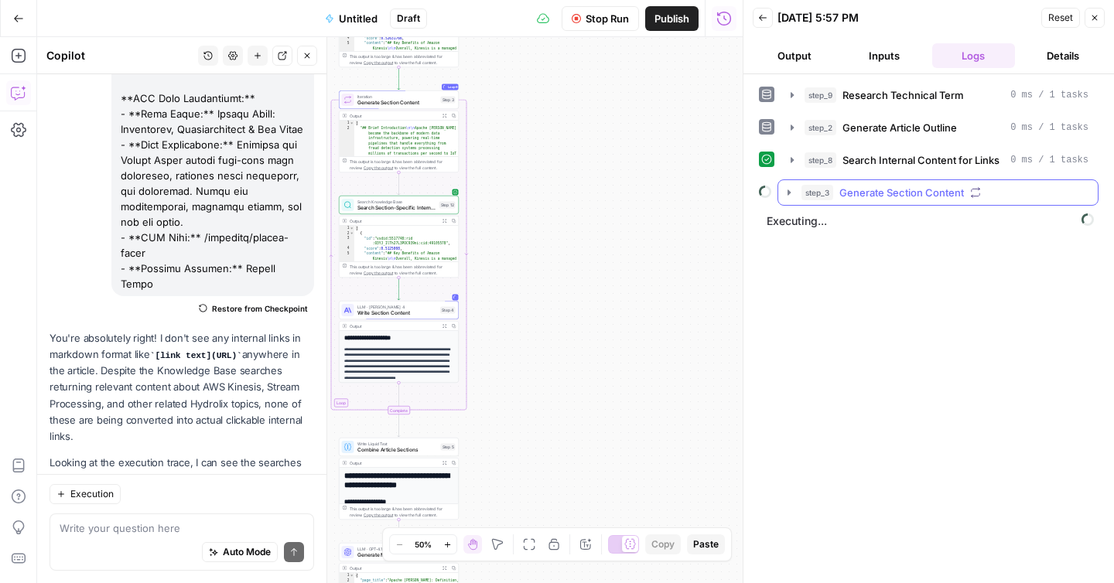
click at [787, 193] on icon "button" at bounding box center [788, 192] width 3 height 5
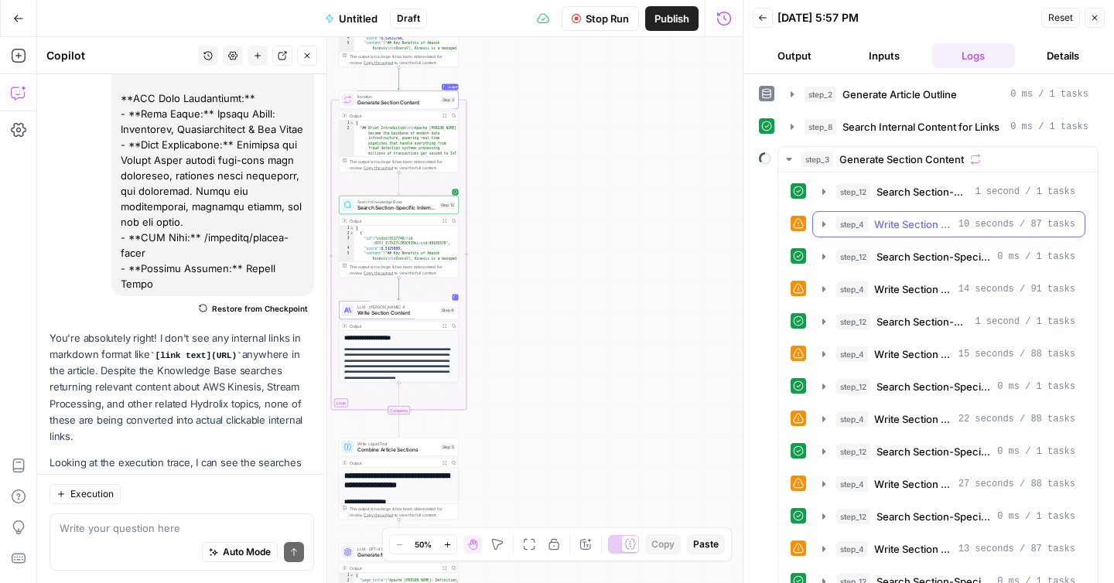
scroll to position [29, 0]
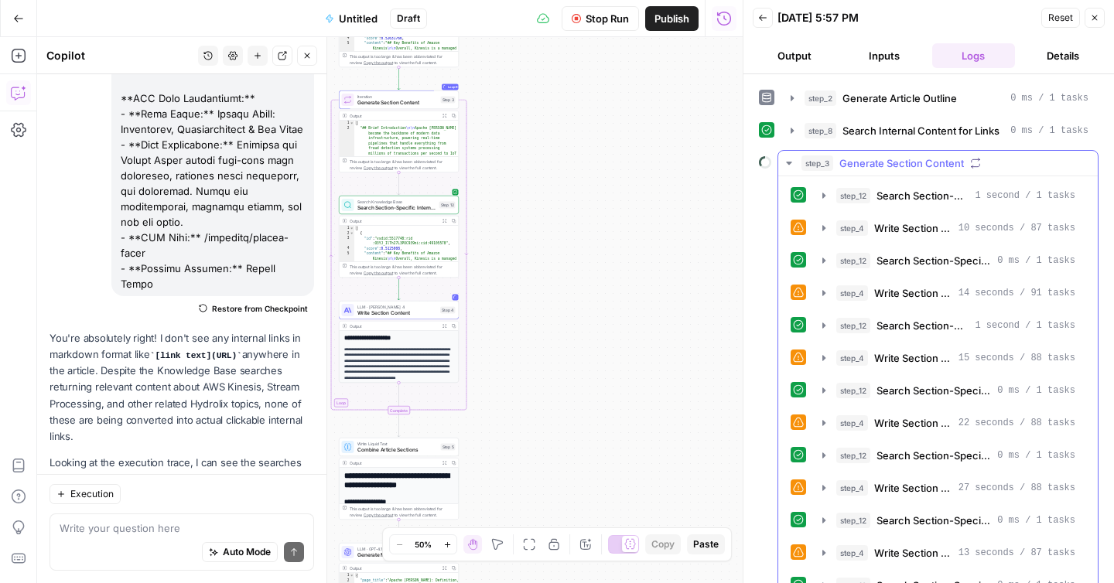
click at [789, 160] on icon "button" at bounding box center [789, 163] width 12 height 12
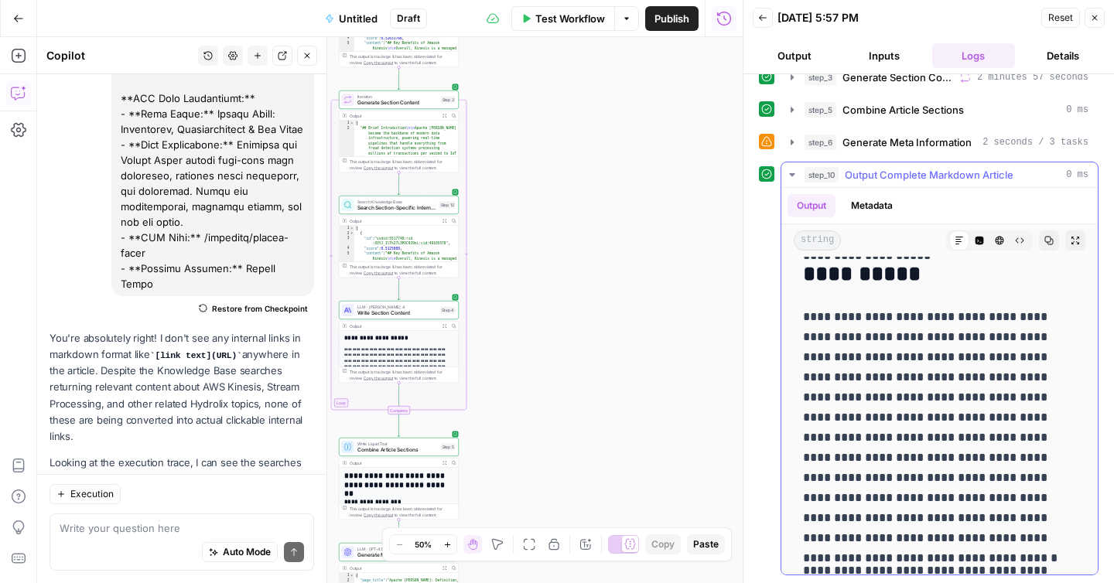
scroll to position [4789, 0]
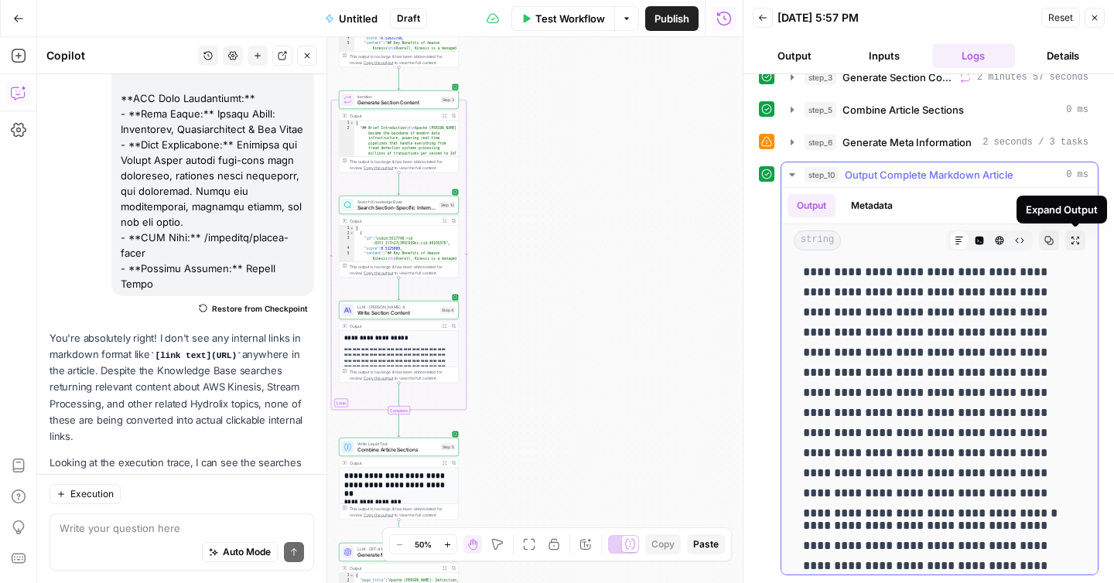
click at [1048, 240] on icon "button" at bounding box center [1048, 240] width 9 height 9
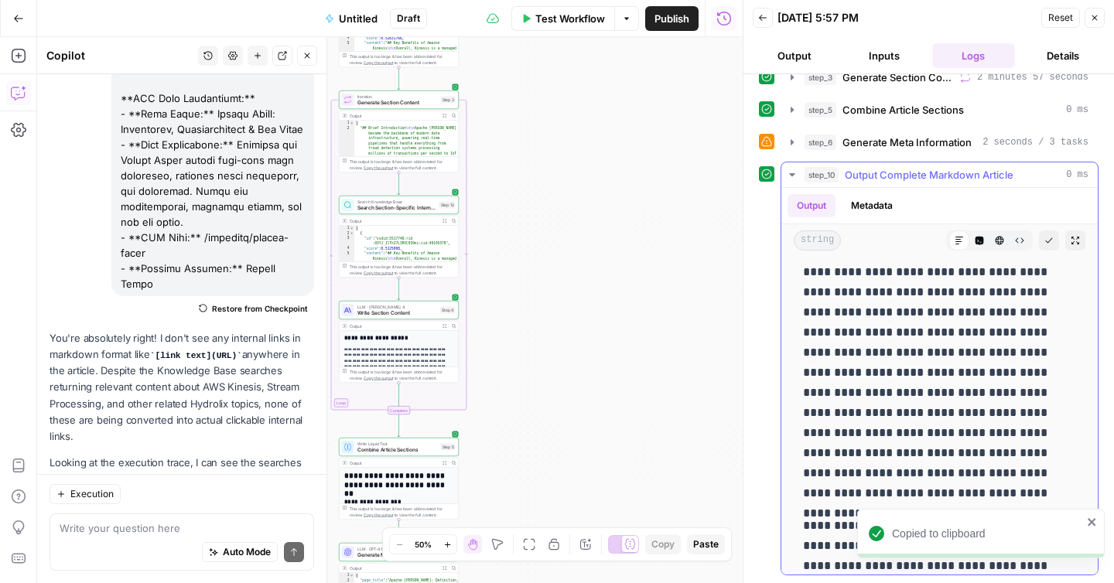
click at [794, 174] on icon "button" at bounding box center [792, 175] width 12 height 12
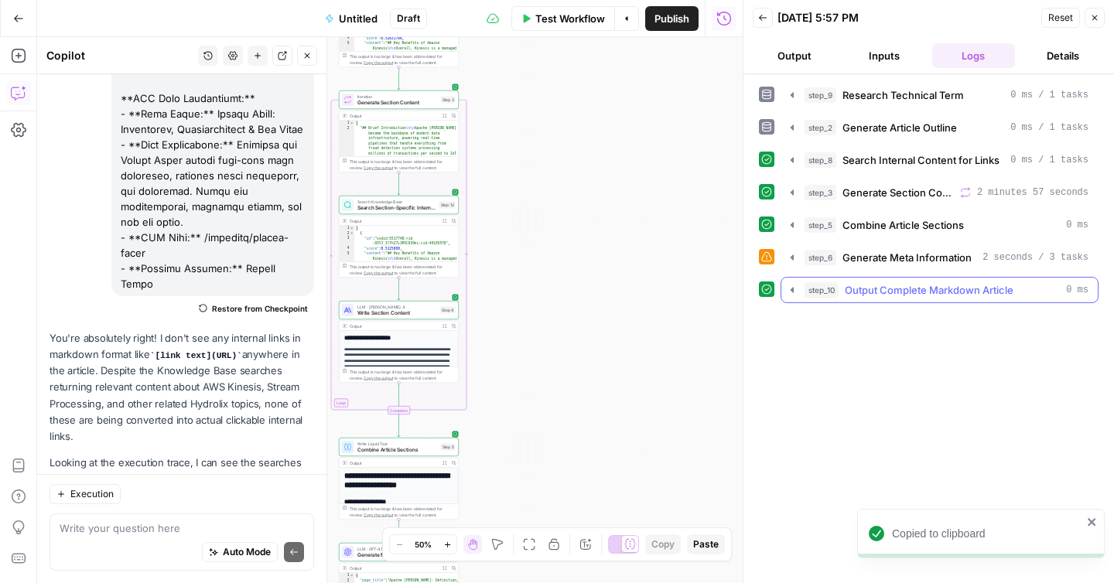
scroll to position [0, 0]
click at [346, 19] on span "Untitled" at bounding box center [358, 18] width 39 height 15
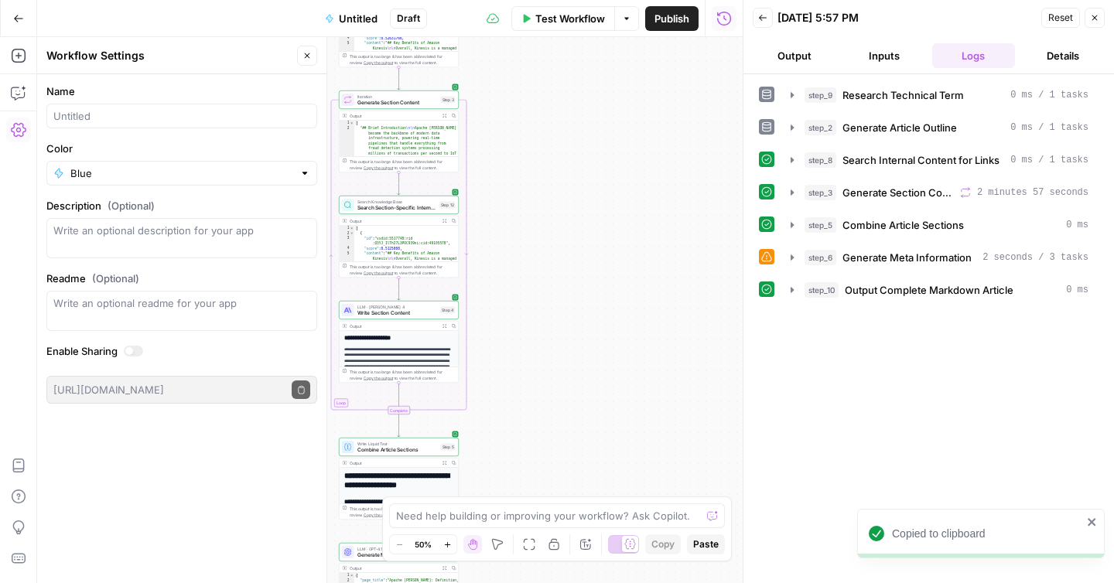
click at [225, 107] on div at bounding box center [181, 116] width 271 height 25
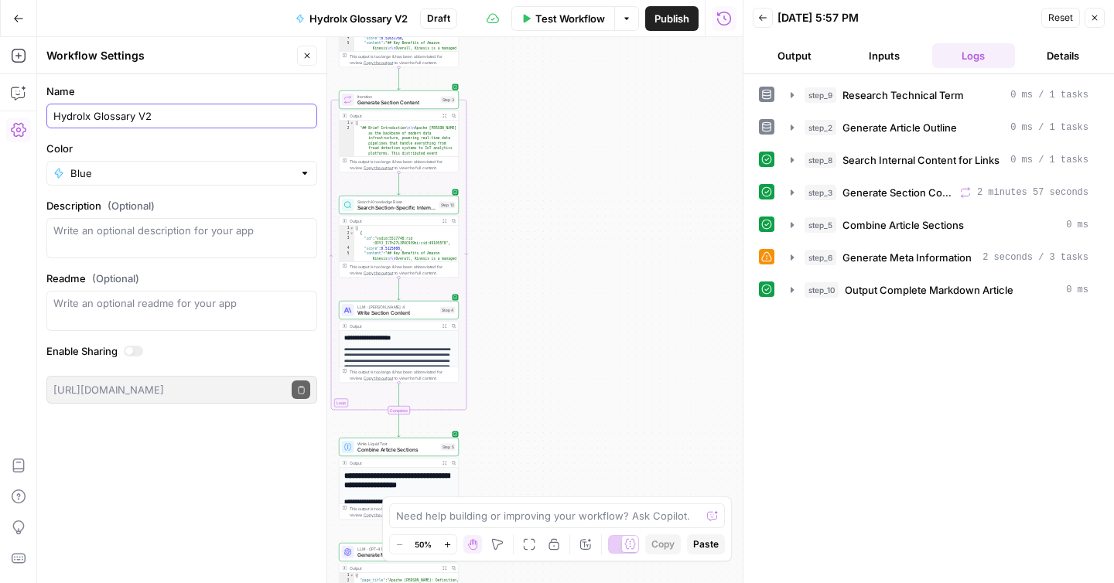
click at [84, 116] on input "Hydrolx Glossary V2" at bounding box center [181, 115] width 257 height 15
type input "Hydrolix Glossary V2"
click at [169, 135] on form "Name Hydrolix Glossary V2 Color Blue Description (Optional) Readme (Optional) W…" at bounding box center [181, 243] width 289 height 339
click at [659, 19] on span "Publish" at bounding box center [671, 18] width 35 height 15
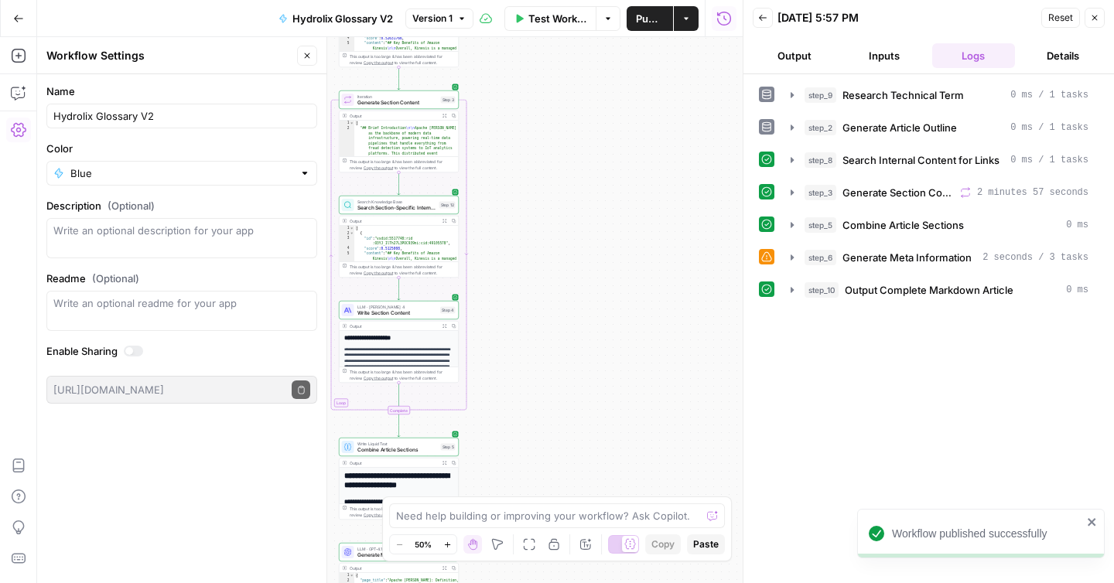
click at [830, 338] on div "step_9 Research Technical Term 0 ms / 1 tasks step_2 Generate Article Outline 0…" at bounding box center [929, 328] width 340 height 493
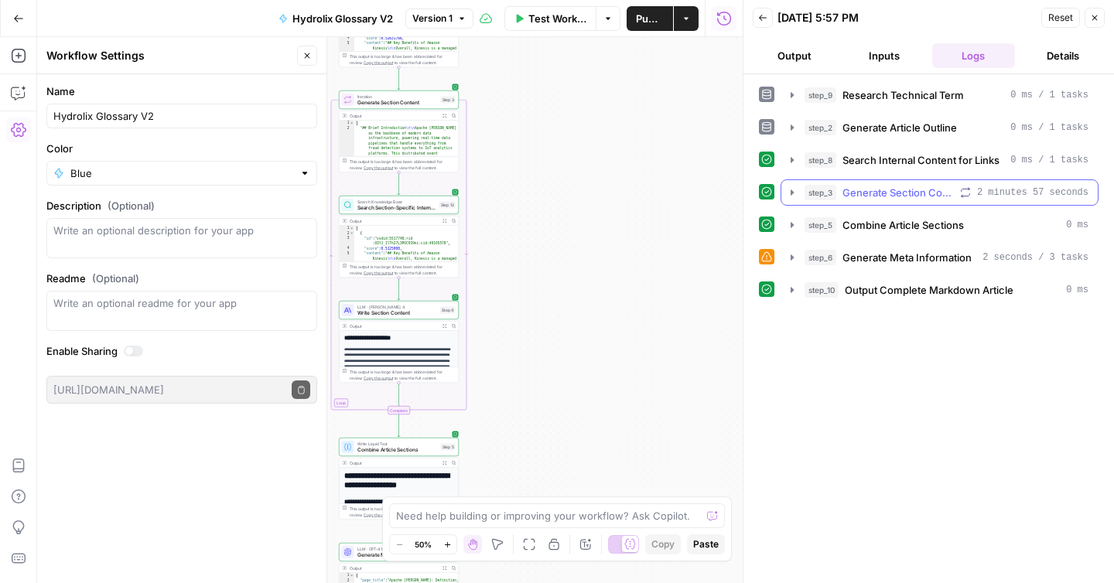
click at [793, 191] on icon "button" at bounding box center [792, 192] width 12 height 12
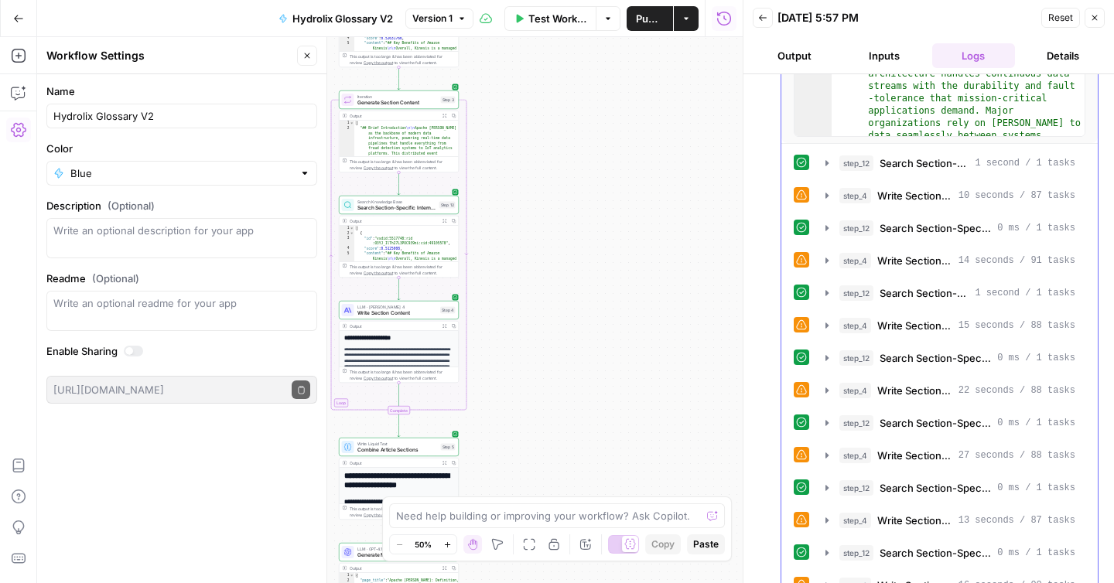
scroll to position [444, 0]
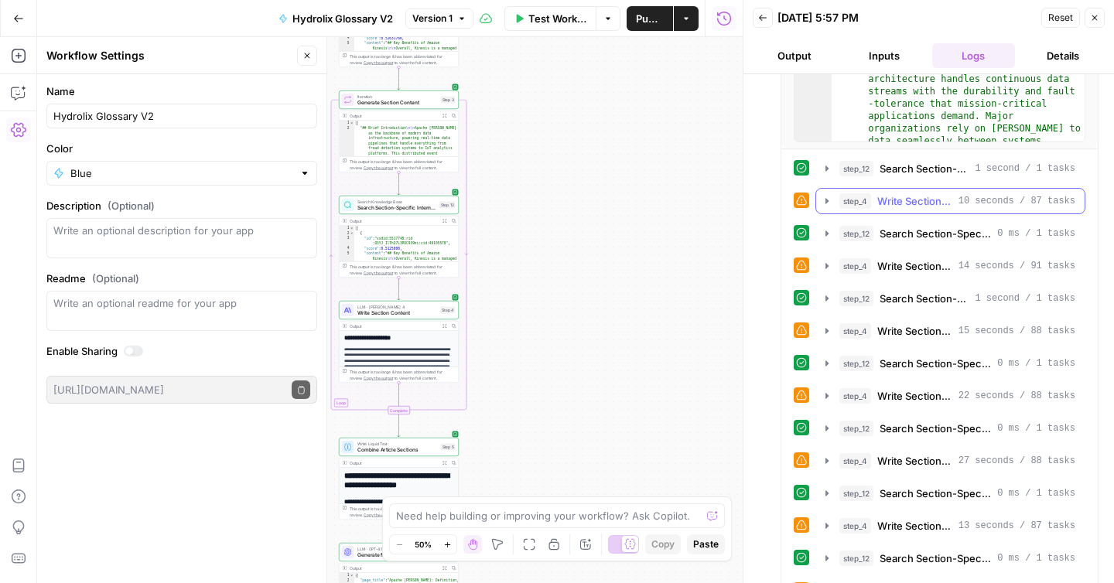
click at [832, 201] on icon "button" at bounding box center [827, 201] width 12 height 12
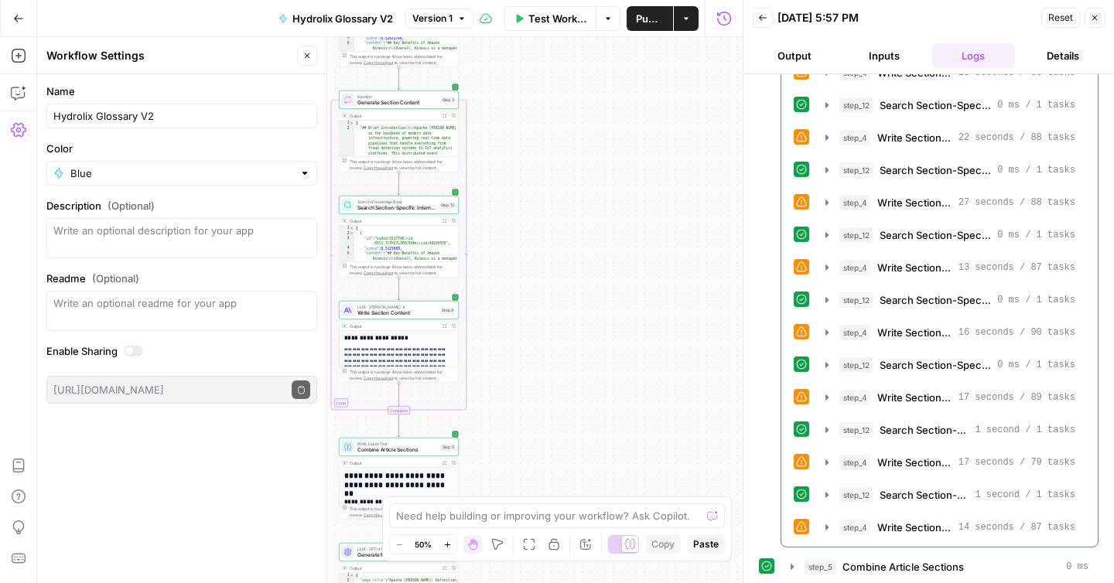
scroll to position [1224, 0]
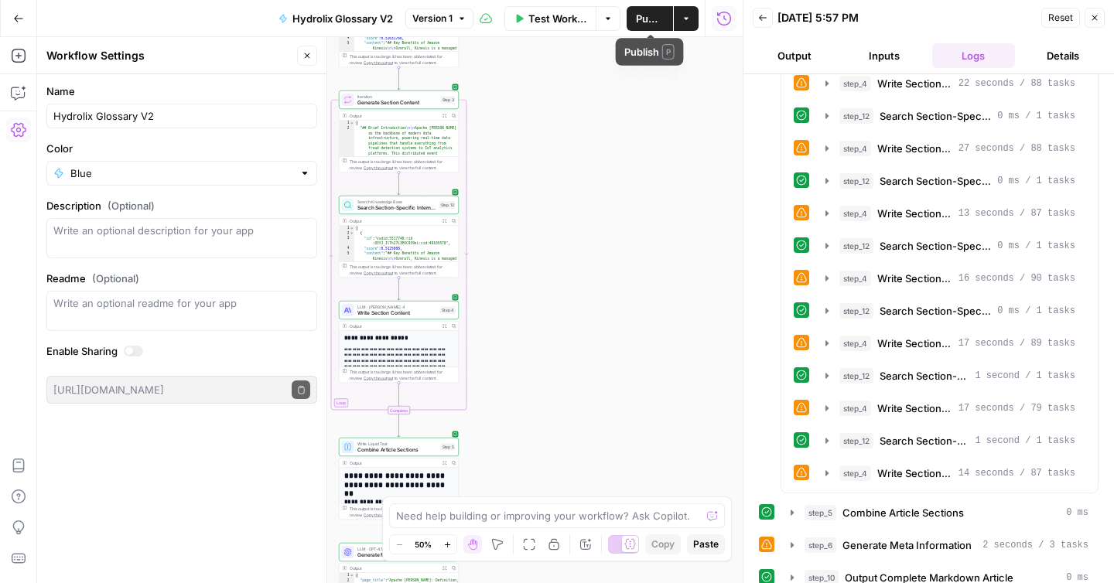
click at [645, 23] on span "Publish" at bounding box center [650, 18] width 28 height 15
